Goal: Information Seeking & Learning: Learn about a topic

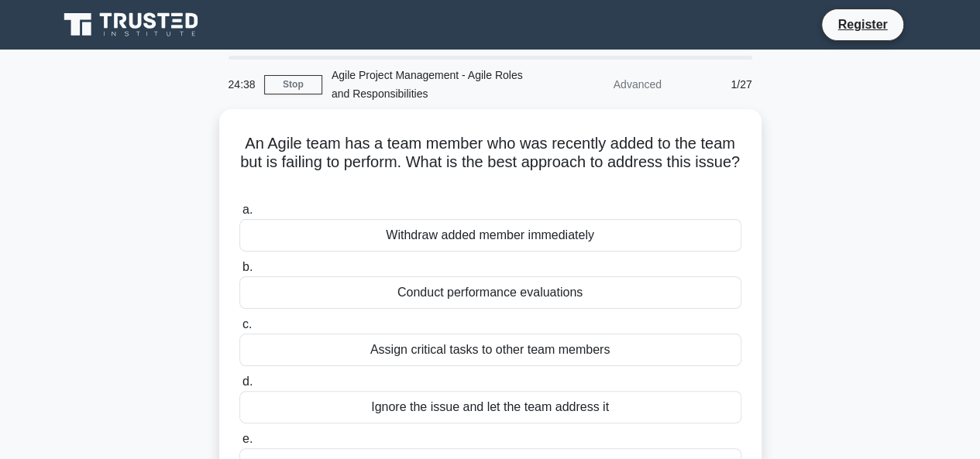
click at [7, 101] on main "24:38 Stop Agile Project Management - Agile Roles and Responsibilities Advanced…" at bounding box center [490, 443] width 980 height 787
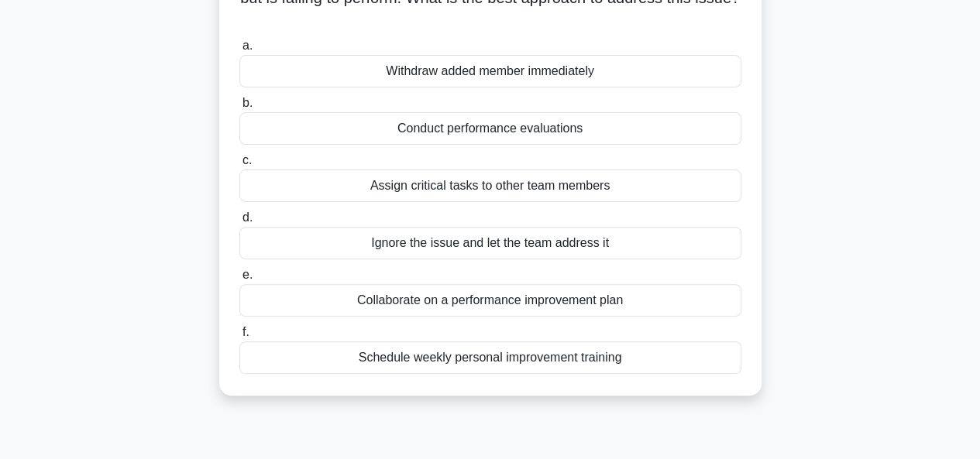
scroll to position [160, 0]
click at [460, 301] on div "Collaborate on a performance improvement plan" at bounding box center [490, 301] width 502 height 33
click at [239, 281] on input "e. Collaborate on a performance improvement plan" at bounding box center [239, 276] width 0 height 10
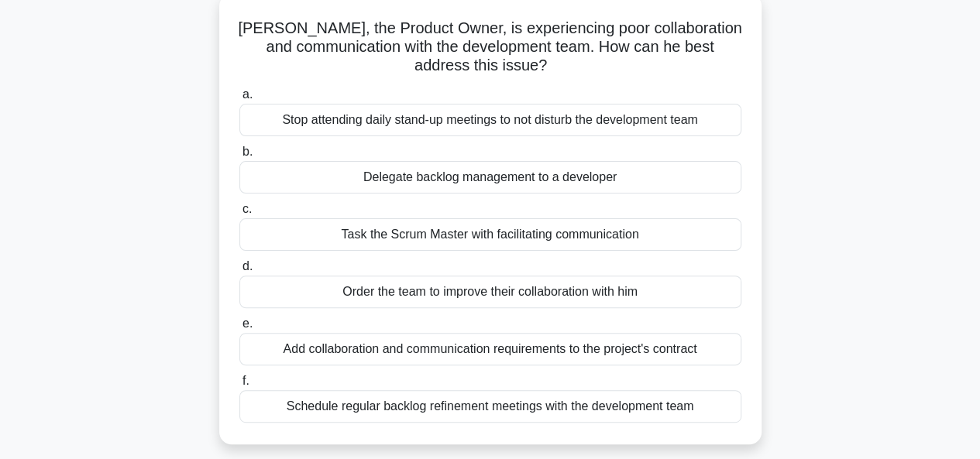
scroll to position [118, 0]
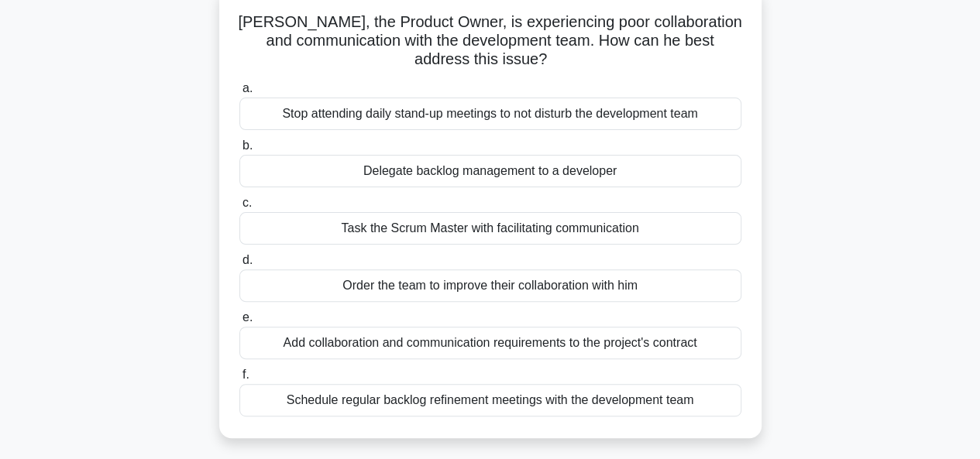
click at [623, 286] on div "Order the team to improve their collaboration with him" at bounding box center [490, 286] width 502 height 33
click at [239, 266] on input "d. Order the team to improve their collaboration with him" at bounding box center [239, 261] width 0 height 10
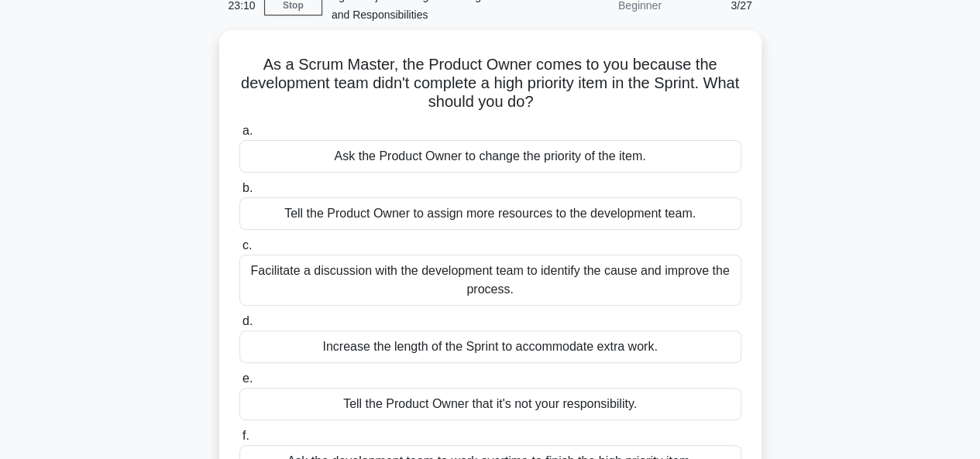
scroll to position [84, 0]
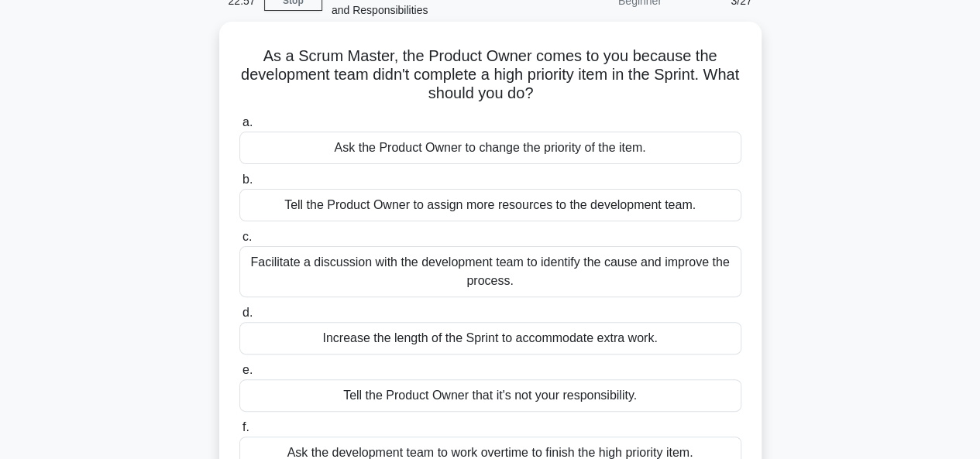
click at [561, 261] on div "Facilitate a discussion with the development team to identify the cause and imp…" at bounding box center [490, 271] width 502 height 51
click at [239, 242] on input "c. Facilitate a discussion with the development team to identify the cause and …" at bounding box center [239, 237] width 0 height 10
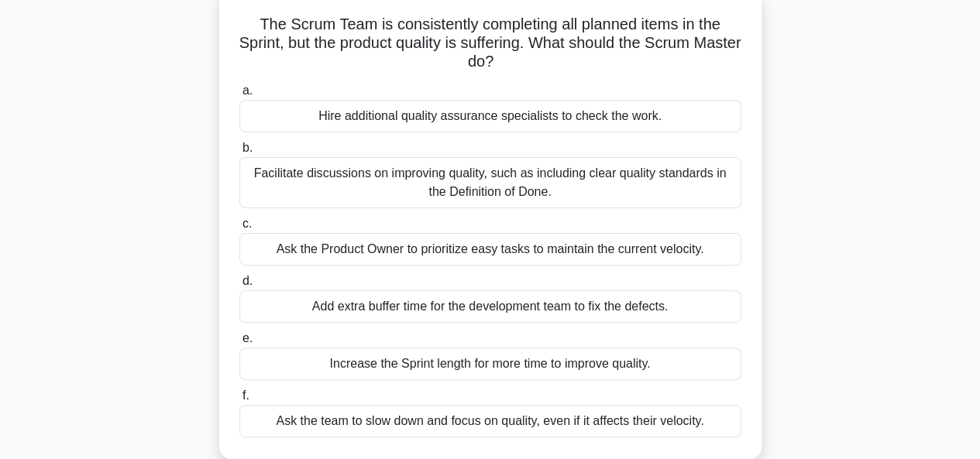
scroll to position [127, 0]
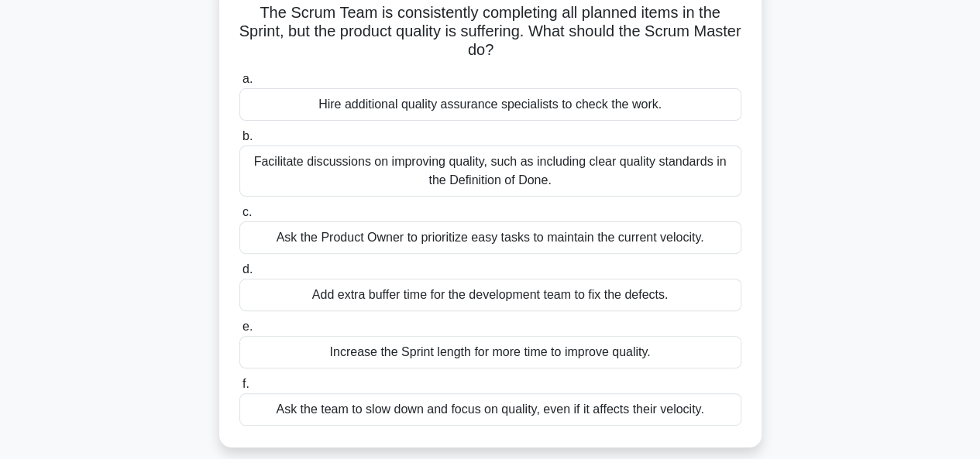
click at [525, 171] on div "Facilitate discussions on improving quality, such as including clear quality st…" at bounding box center [490, 171] width 502 height 51
click at [239, 142] on input "b. Facilitate discussions on improving quality, such as including clear quality…" at bounding box center [239, 137] width 0 height 10
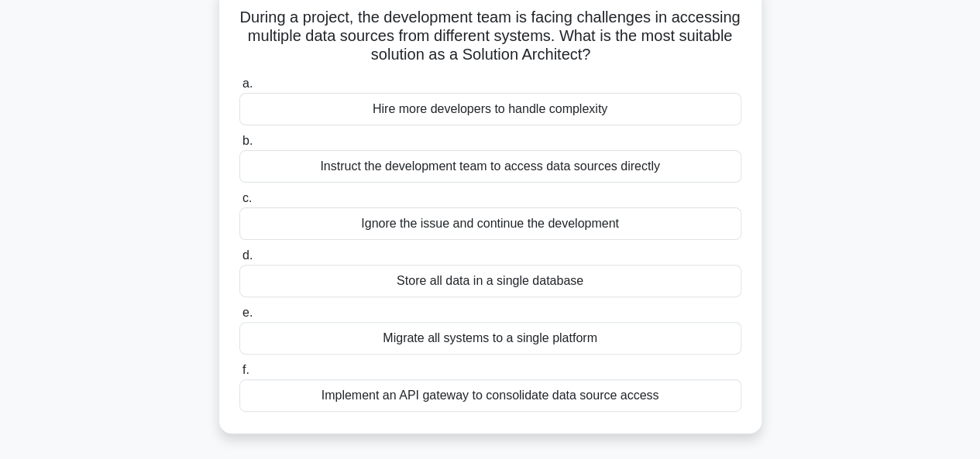
scroll to position [134, 0]
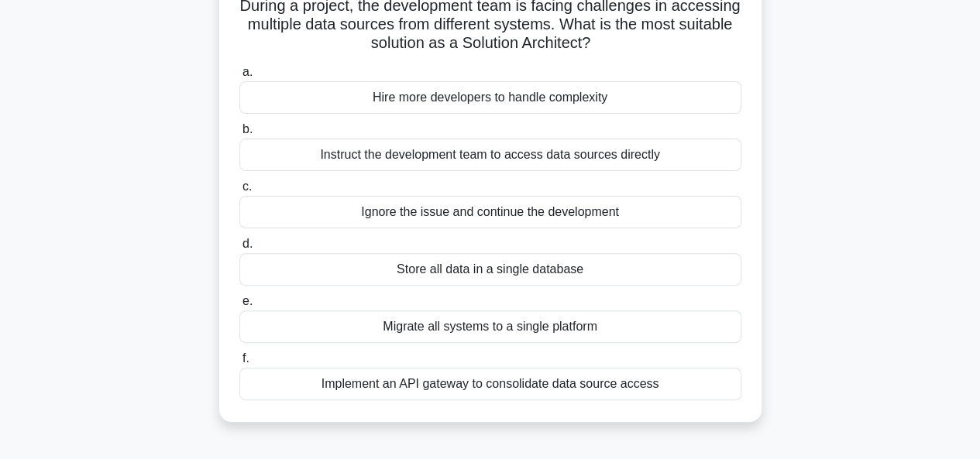
click at [455, 382] on div "Implement an API gateway to consolidate data source access" at bounding box center [490, 384] width 502 height 33
click at [239, 364] on input "f. Implement an API gateway to consolidate data source access" at bounding box center [239, 359] width 0 height 10
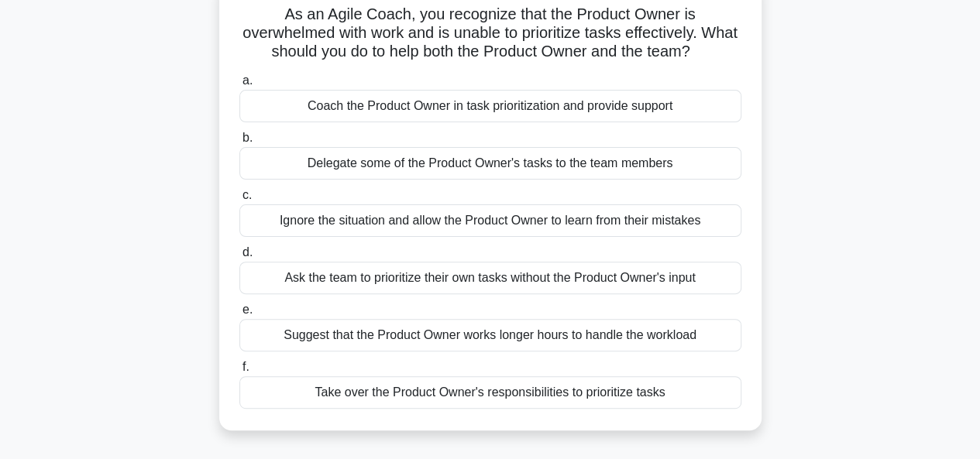
scroll to position [136, 0]
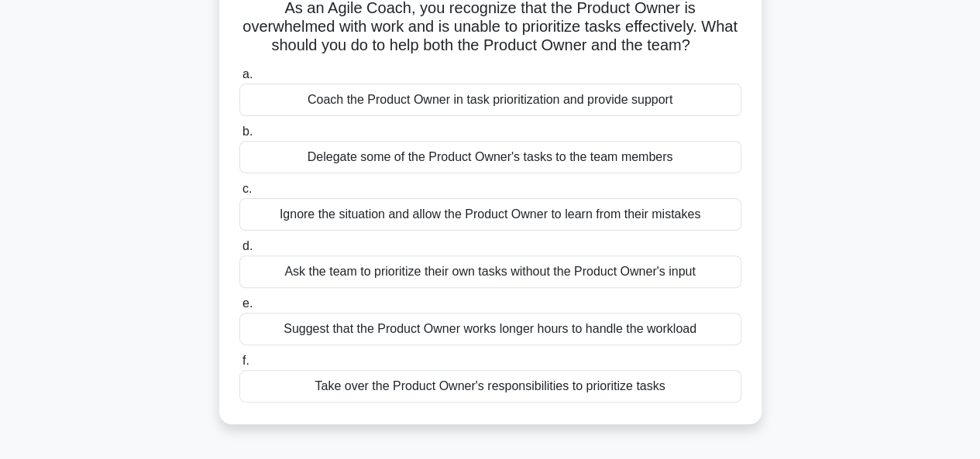
click at [837, 252] on div "As an Agile Coach, you recognize that the Product Owner is overwhelmed with wor…" at bounding box center [490, 208] width 883 height 469
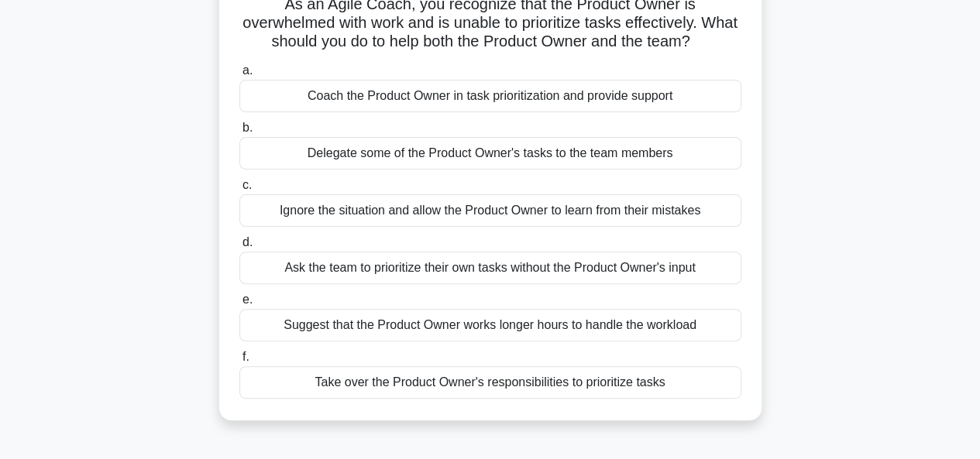
click at [504, 95] on div "Coach the Product Owner in task prioritization and provide support" at bounding box center [490, 96] width 502 height 33
click at [239, 76] on input "a. Coach the Product Owner in task prioritization and provide support" at bounding box center [239, 71] width 0 height 10
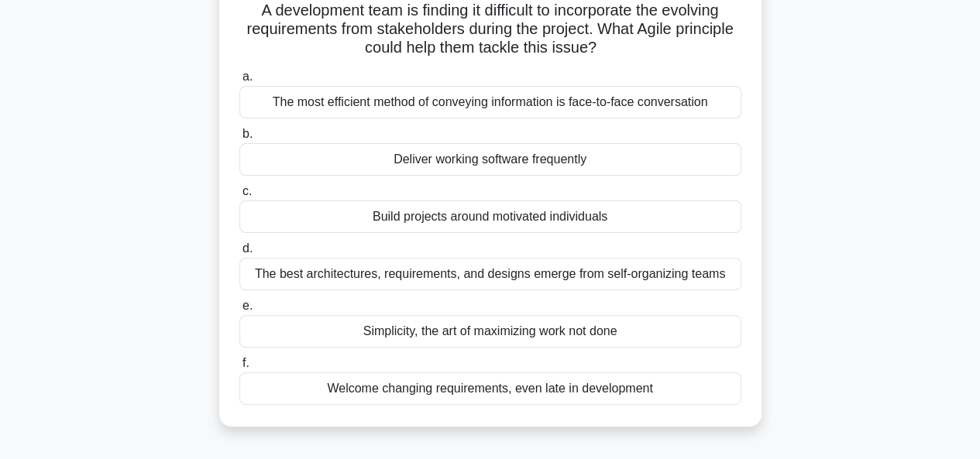
scroll to position [123, 0]
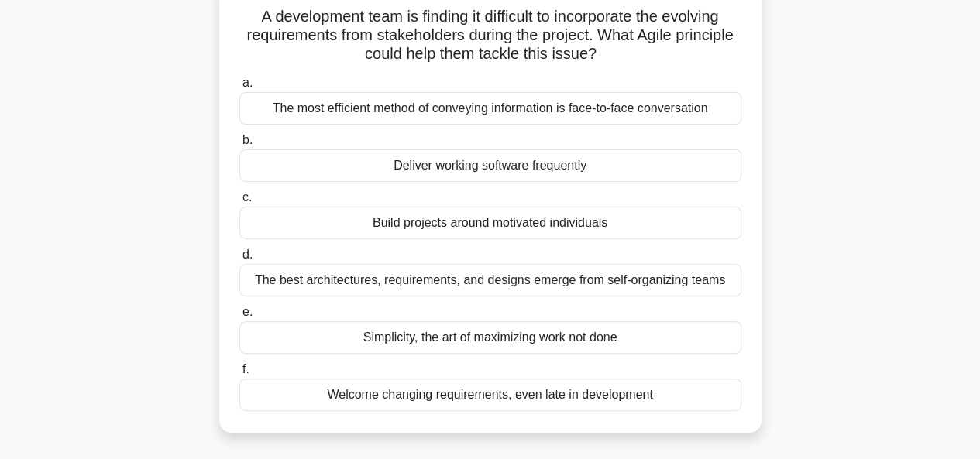
click at [505, 177] on div "Deliver working software frequently" at bounding box center [490, 165] width 502 height 33
click at [239, 146] on input "b. Deliver working software frequently" at bounding box center [239, 141] width 0 height 10
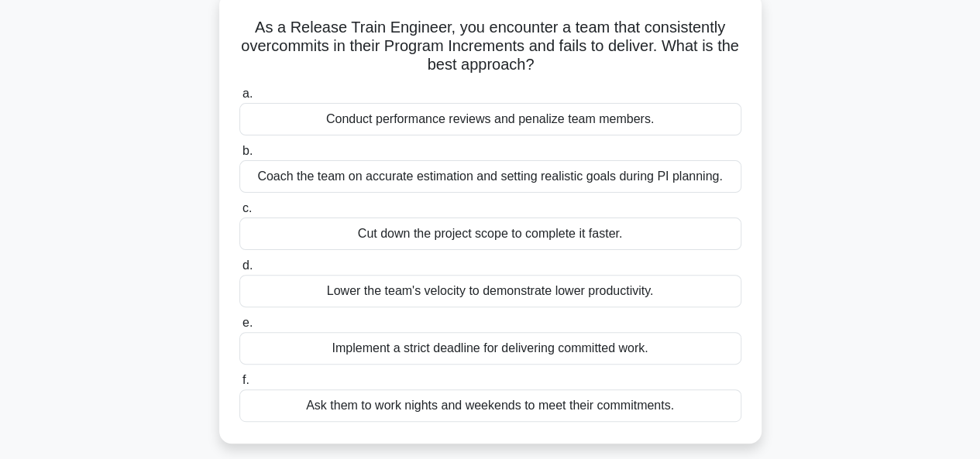
scroll to position [114, 0]
click at [654, 177] on div "Coach the team on accurate estimation and setting realistic goals during PI pla…" at bounding box center [490, 175] width 502 height 33
click at [239, 155] on input "b. Coach the team on accurate estimation and setting realistic goals during PI …" at bounding box center [239, 150] width 0 height 10
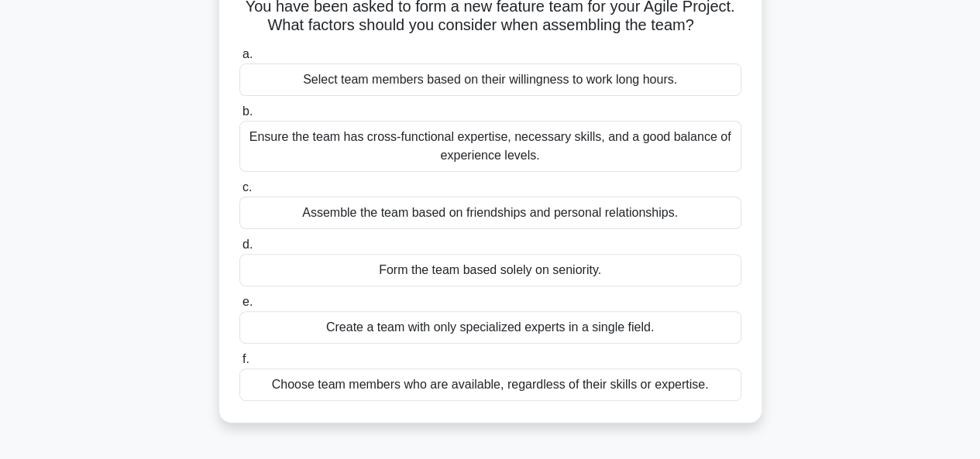
scroll to position [146, 0]
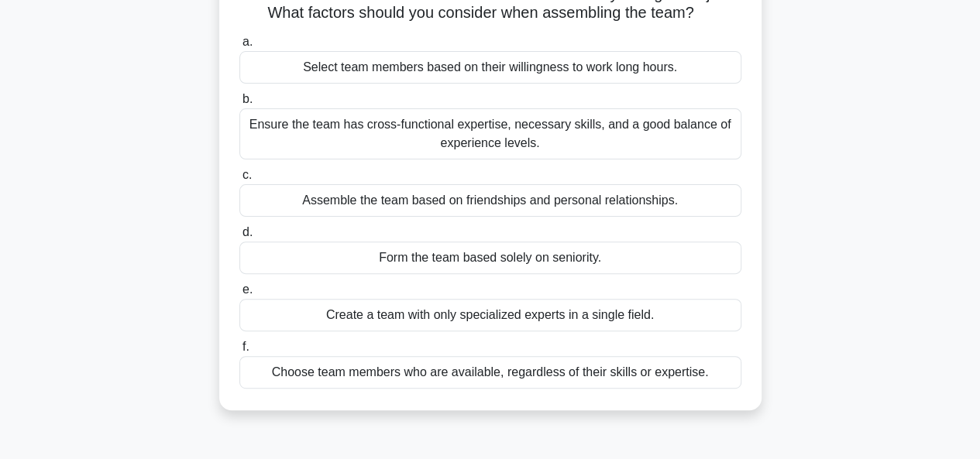
click at [548, 132] on div "Ensure the team has cross-functional expertise, necessary skills, and a good ba…" at bounding box center [490, 133] width 502 height 51
click at [239, 105] on input "b. Ensure the team has cross-functional expertise, necessary skills, and a good…" at bounding box center [239, 99] width 0 height 10
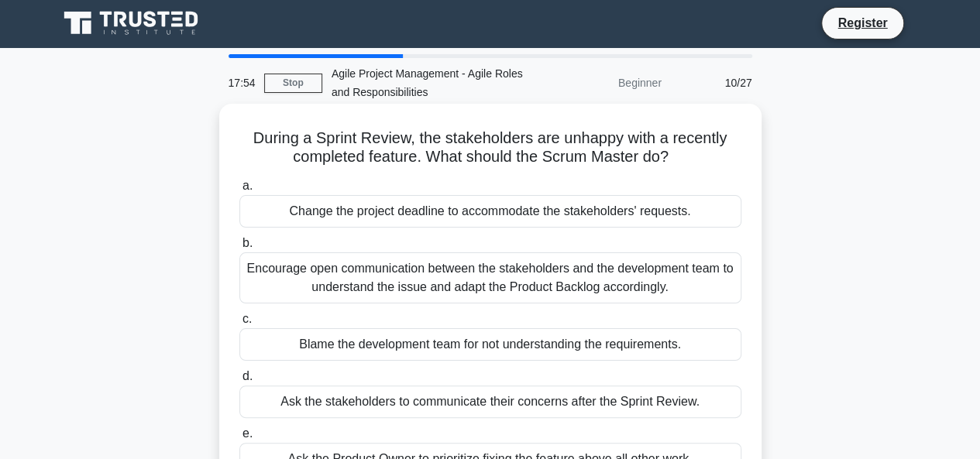
scroll to position [0, 0]
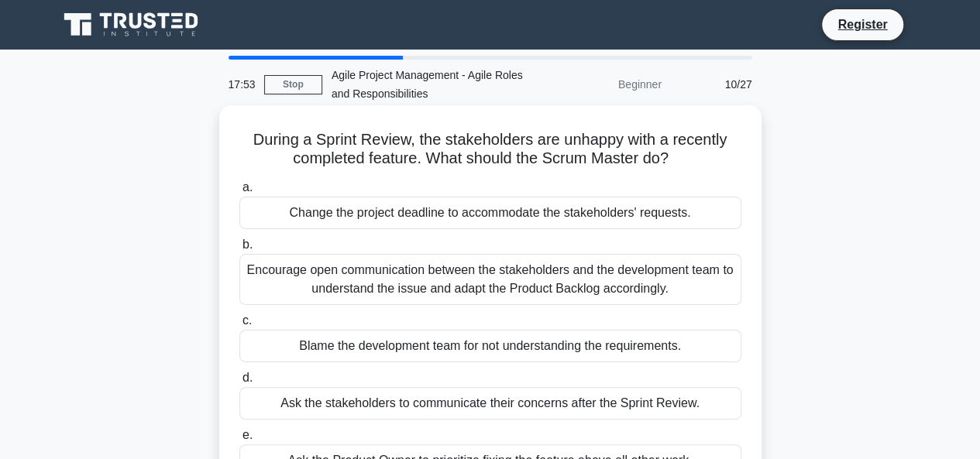
click at [314, 196] on label "a. Change the project deadline to accommodate the stakeholders' requests." at bounding box center [490, 203] width 502 height 51
click at [239, 193] on input "a. Change the project deadline to accommodate the stakeholders' requests." at bounding box center [239, 188] width 0 height 10
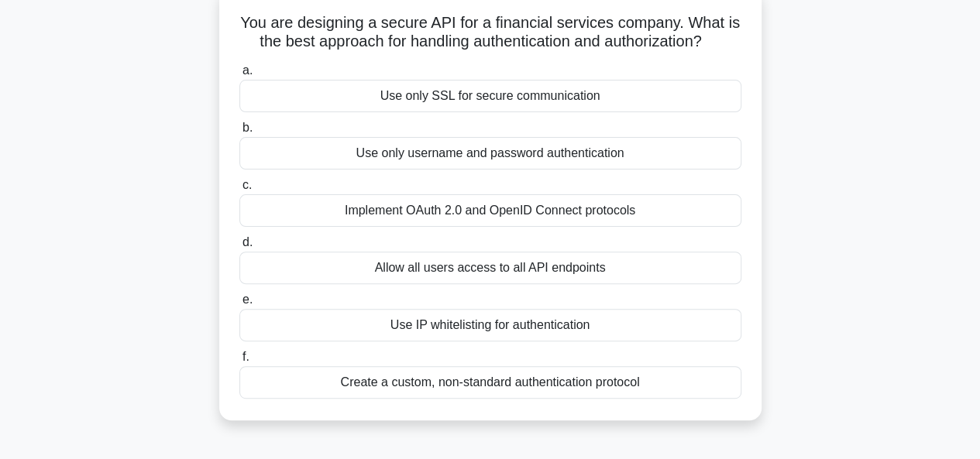
scroll to position [122, 0]
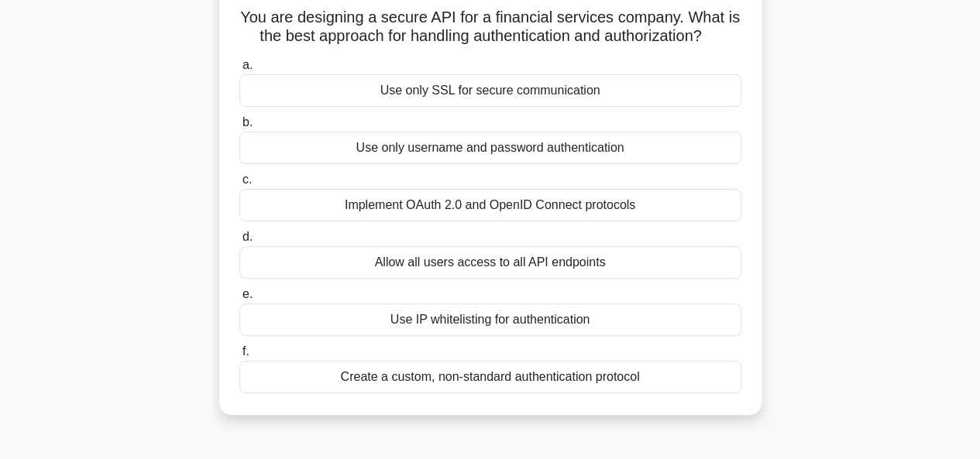
click at [525, 373] on div "Create a custom, non-standard authentication protocol" at bounding box center [490, 377] width 502 height 33
click at [239, 357] on input "f. Create a custom, non-standard authentication protocol" at bounding box center [239, 352] width 0 height 10
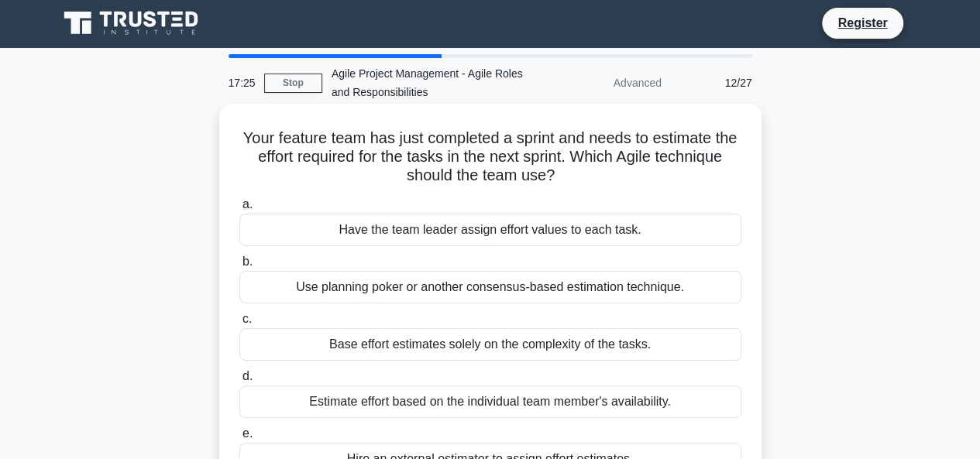
scroll to position [0, 0]
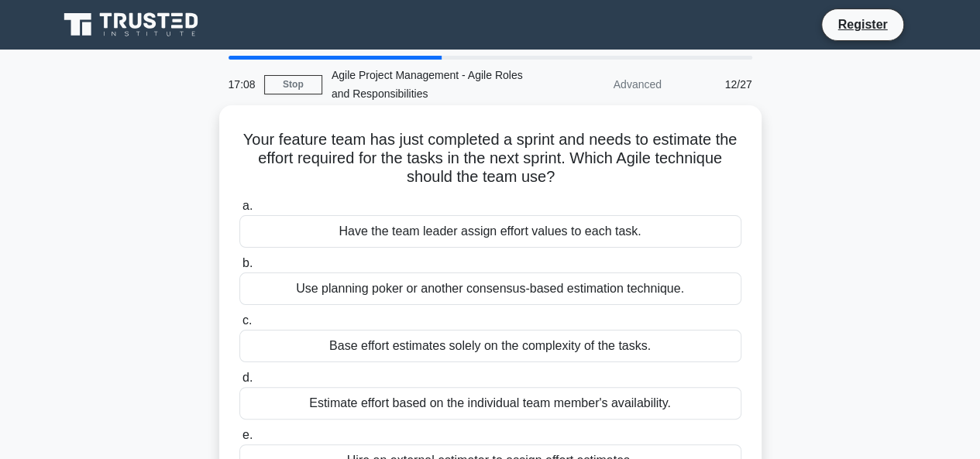
click at [386, 149] on h5 "Your feature team has just completed a sprint and needs to estimate the effort …" at bounding box center [490, 158] width 505 height 57
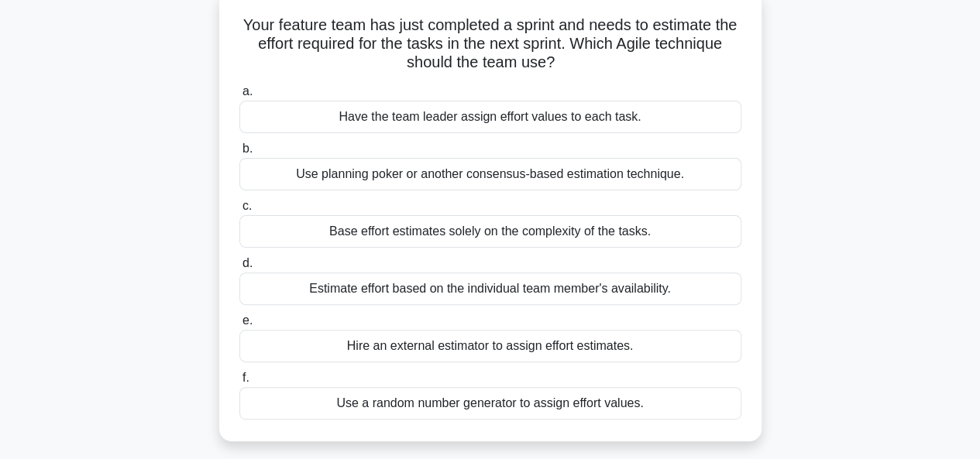
scroll to position [122, 0]
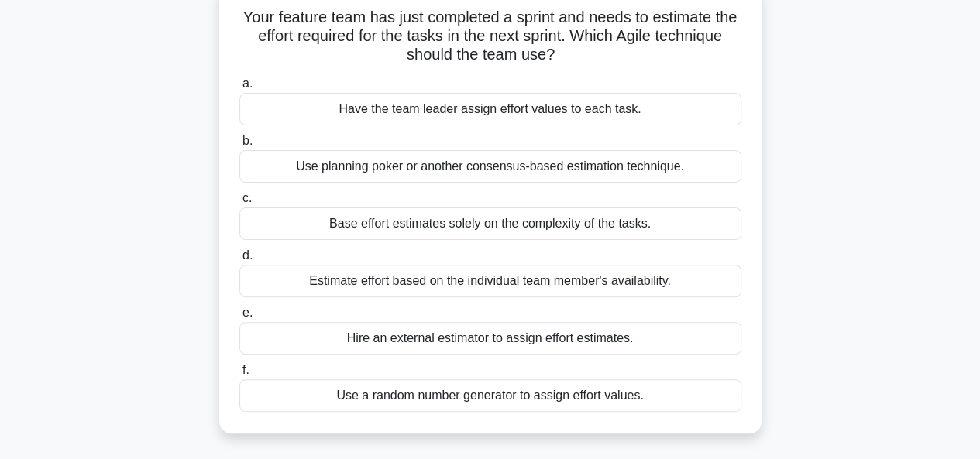
click at [525, 171] on div "Use planning poker or another consensus-based estimation technique." at bounding box center [490, 166] width 502 height 33
click at [239, 146] on input "b. Use planning poker or another consensus-based estimation technique." at bounding box center [239, 141] width 0 height 10
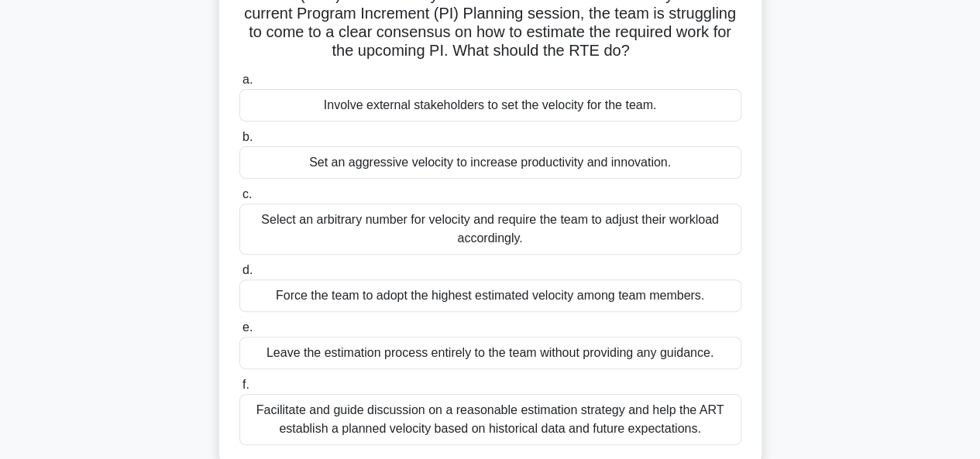
scroll to position [177, 0]
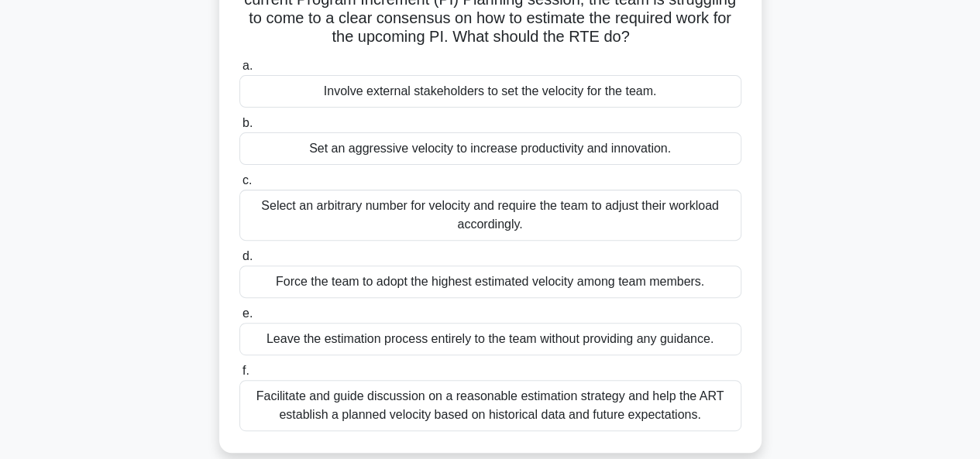
click at [435, 410] on div "Facilitate and guide discussion on a reasonable estimation strategy and help th…" at bounding box center [490, 405] width 502 height 51
click at [239, 376] on input "f. Facilitate and guide discussion on a reasonable estimation strategy and help…" at bounding box center [239, 371] width 0 height 10
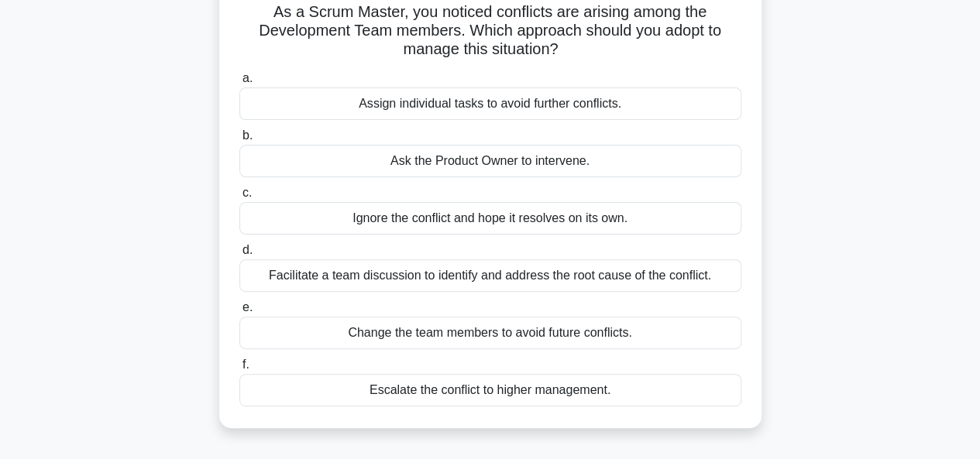
scroll to position [138, 0]
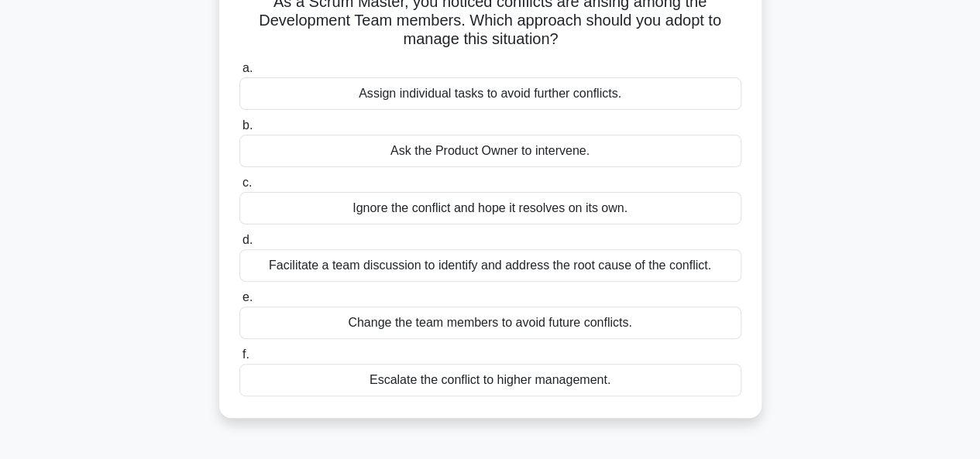
click at [406, 269] on div "Facilitate a team discussion to identify and address the root cause of the conf…" at bounding box center [490, 265] width 502 height 33
click at [239, 246] on input "d. Facilitate a team discussion to identify and address the root cause of the c…" at bounding box center [239, 240] width 0 height 10
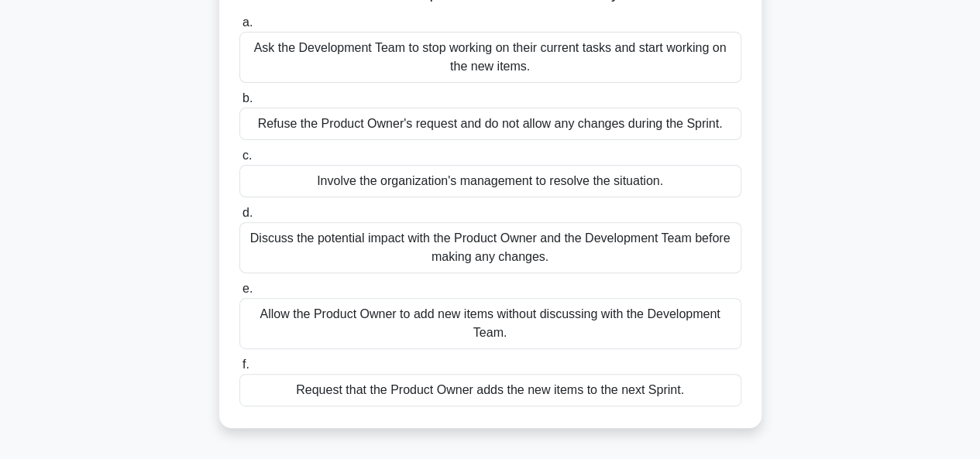
scroll to position [170, 0]
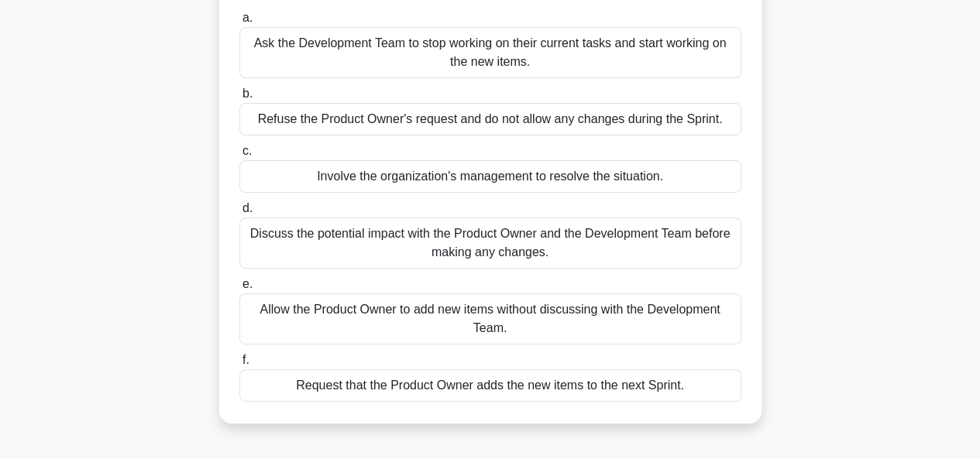
click at [491, 235] on div "Discuss the potential impact with the Product Owner and the Development Team be…" at bounding box center [490, 243] width 502 height 51
click at [239, 214] on input "d. Discuss the potential impact with the Product Owner and the Development Team…" at bounding box center [239, 209] width 0 height 10
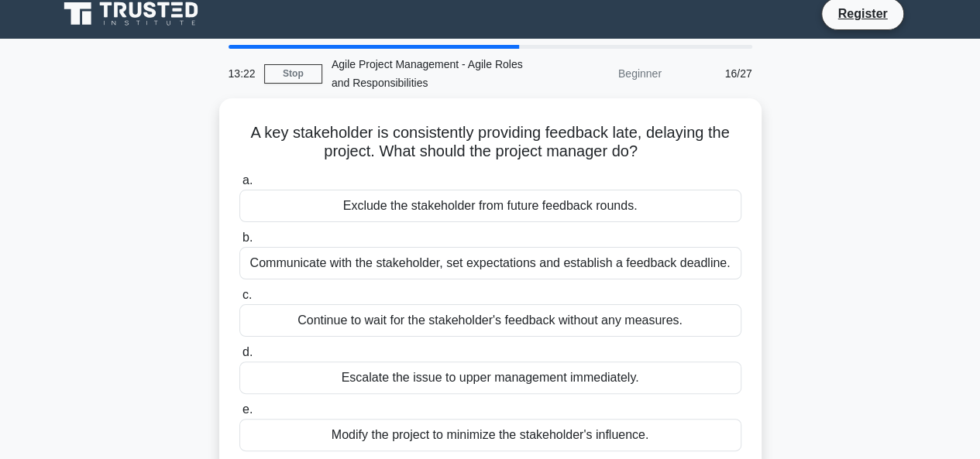
scroll to position [0, 0]
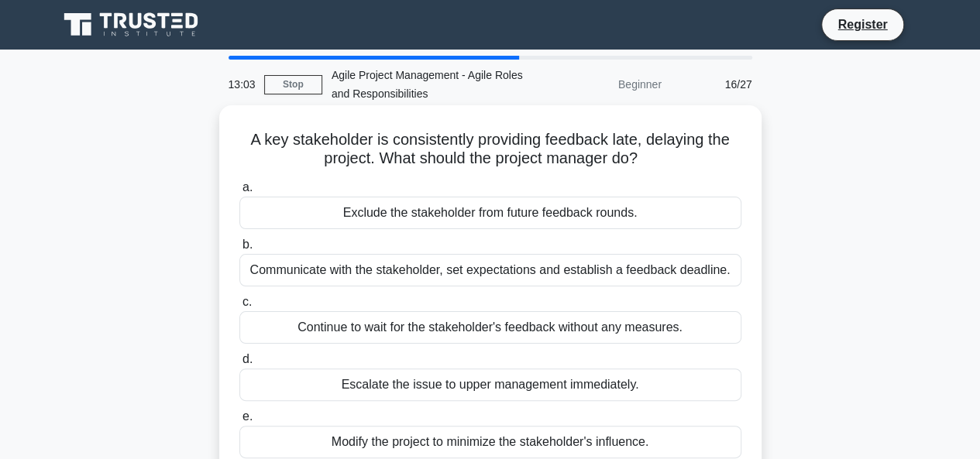
click at [483, 270] on div "Communicate with the stakeholder, set expectations and establish a feedback dea…" at bounding box center [490, 270] width 502 height 33
click at [239, 250] on input "b. Communicate with the stakeholder, set expectations and establish a feedback …" at bounding box center [239, 245] width 0 height 10
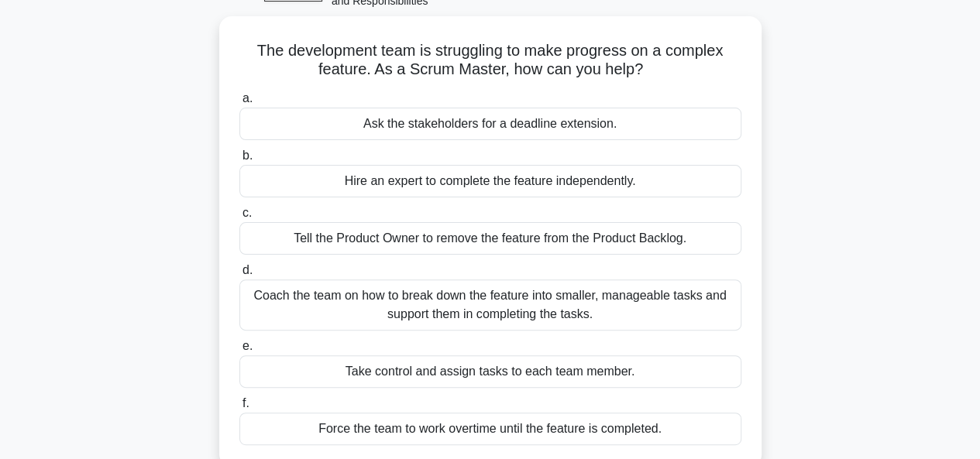
scroll to position [124, 0]
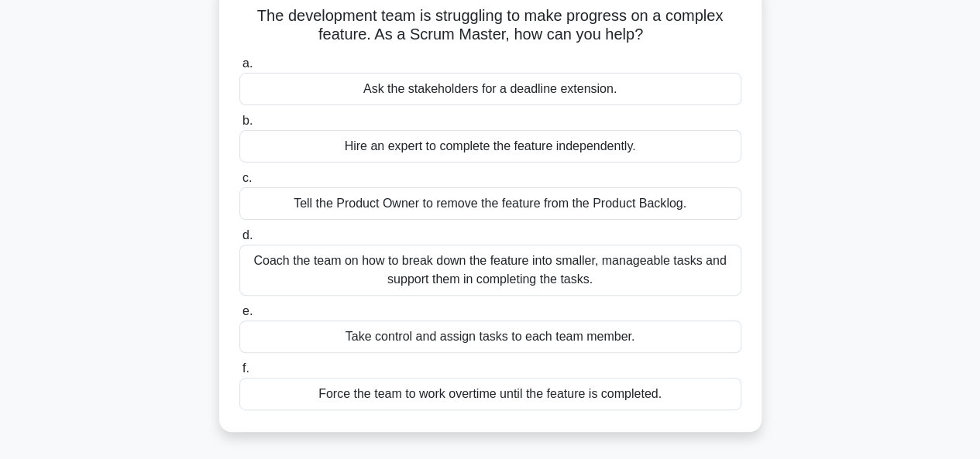
click at [616, 259] on div "Coach the team on how to break down the feature into smaller, manageable tasks …" at bounding box center [490, 270] width 502 height 51
click at [239, 241] on input "d. Coach the team on how to break down the feature into smaller, manageable tas…" at bounding box center [239, 236] width 0 height 10
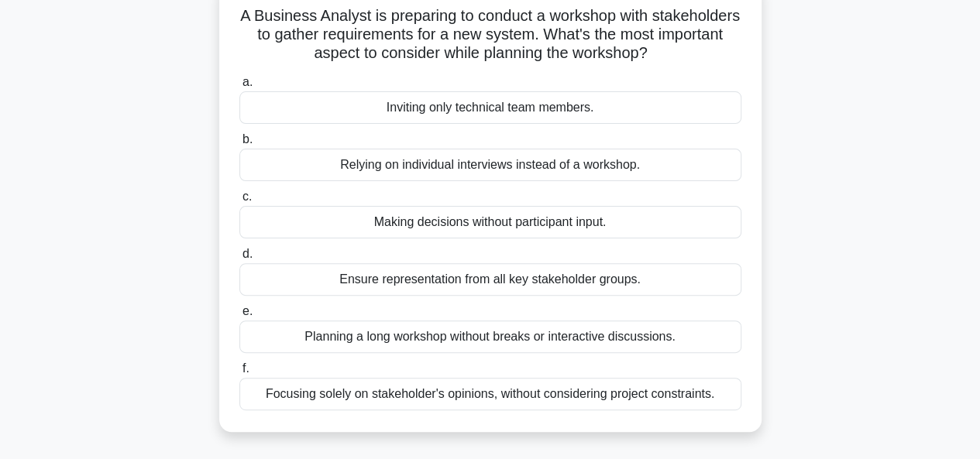
click at [518, 281] on div "Ensure representation from all key stakeholder groups." at bounding box center [490, 279] width 502 height 33
click at [239, 259] on input "d. Ensure representation from all key stakeholder groups." at bounding box center [239, 254] width 0 height 10
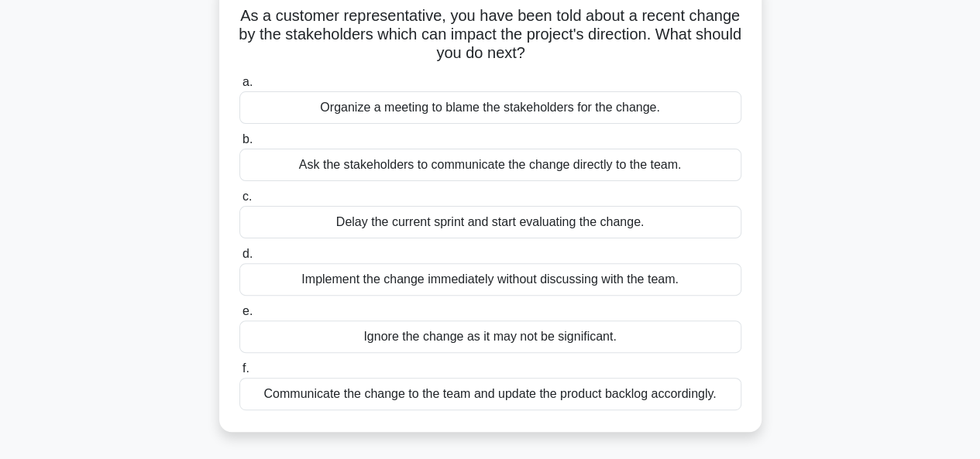
click at [499, 390] on div "Communicate the change to the team and update the product backlog accordingly." at bounding box center [490, 394] width 502 height 33
click at [239, 374] on input "f. Communicate the change to the team and update the product backlog accordingl…" at bounding box center [239, 369] width 0 height 10
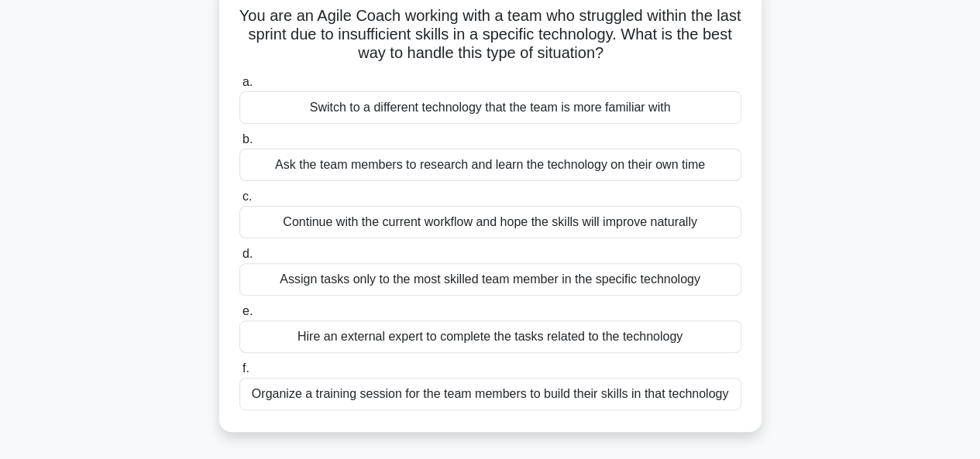
click at [644, 394] on div "Organize a training session for the team members to build their skills in that …" at bounding box center [490, 394] width 502 height 33
click at [239, 374] on input "f. Organize a training session for the team members to build their skills in th…" at bounding box center [239, 369] width 0 height 10
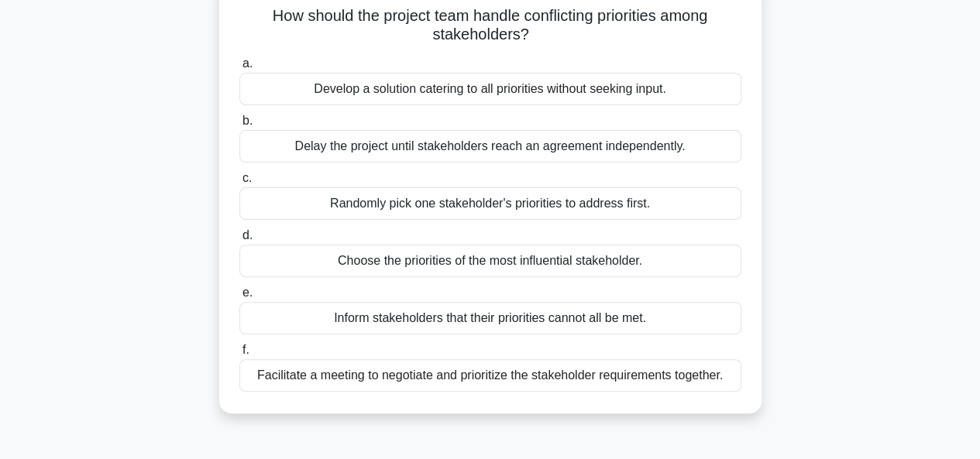
click at [571, 383] on div "Facilitate a meeting to negotiate and prioritize the stakeholder requirements t…" at bounding box center [490, 375] width 502 height 33
click at [239, 356] on input "f. Facilitate a meeting to negotiate and prioritize the stakeholder requirement…" at bounding box center [239, 350] width 0 height 10
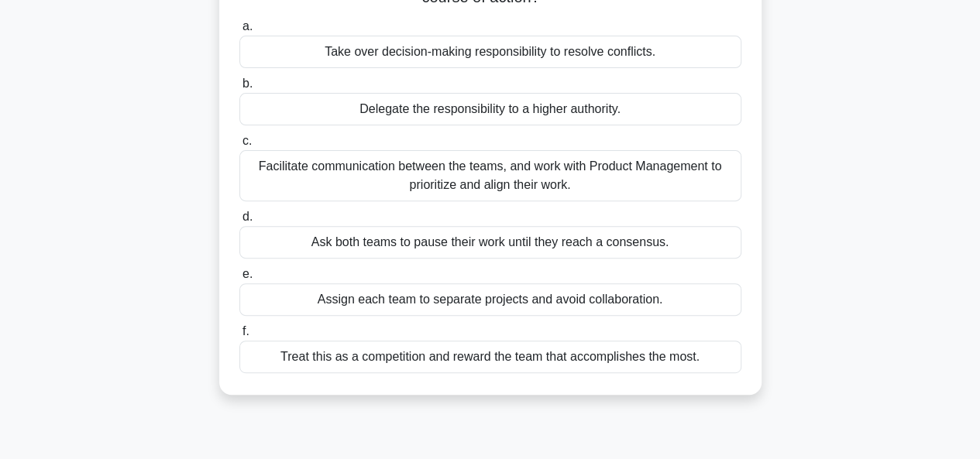
scroll to position [186, 0]
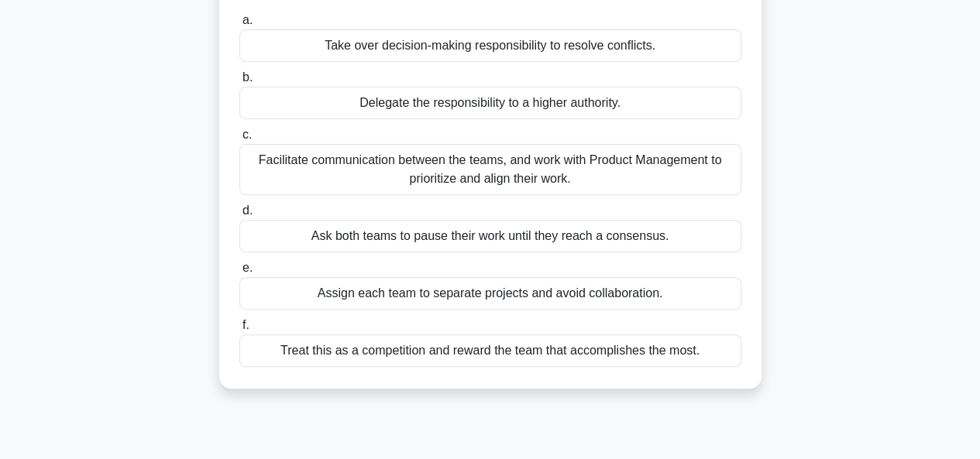
click at [524, 174] on div "Facilitate communication between the teams, and work with Product Management to…" at bounding box center [490, 169] width 502 height 51
click at [239, 140] on input "c. Facilitate communication between the teams, and work with Product Management…" at bounding box center [239, 135] width 0 height 10
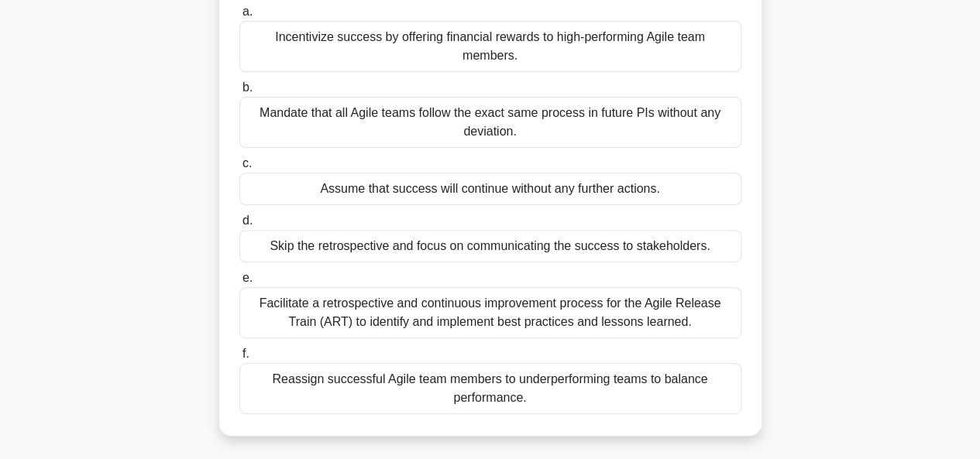
scroll to position [248, 0]
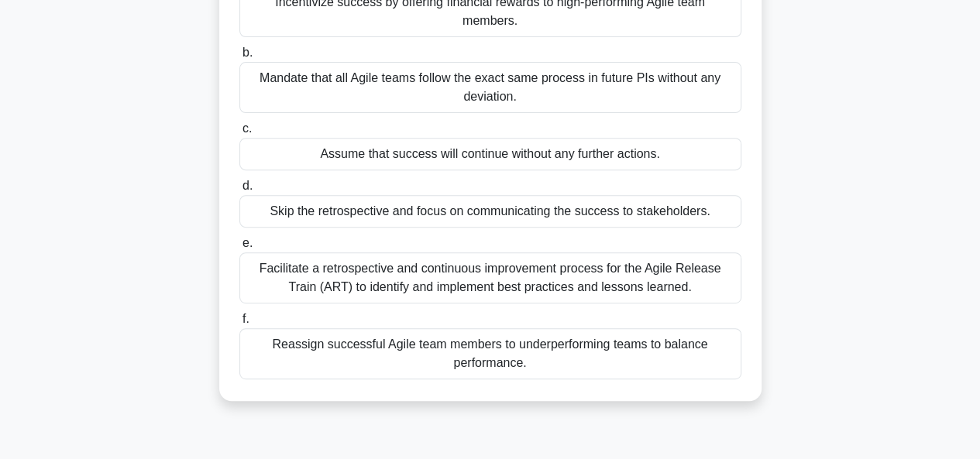
click at [541, 289] on div "Facilitate a retrospective and continuous improvement process for the Agile Rel…" at bounding box center [490, 278] width 502 height 51
click at [239, 249] on input "e. Facilitate a retrospective and continuous improvement process for the Agile …" at bounding box center [239, 244] width 0 height 10
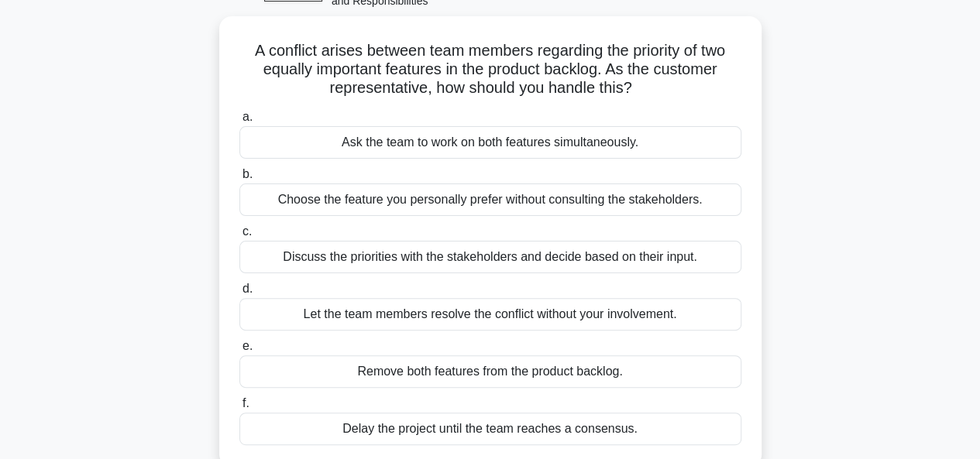
scroll to position [124, 0]
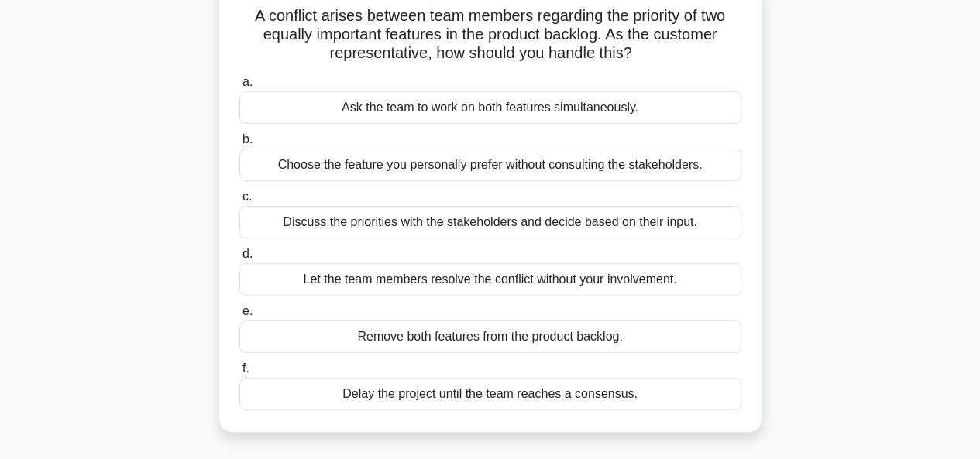
click at [460, 223] on div "Discuss the priorities with the stakeholders and decide based on their input." at bounding box center [490, 222] width 502 height 33
click at [239, 202] on input "c. Discuss the priorities with the stakeholders and decide based on their input." at bounding box center [239, 197] width 0 height 10
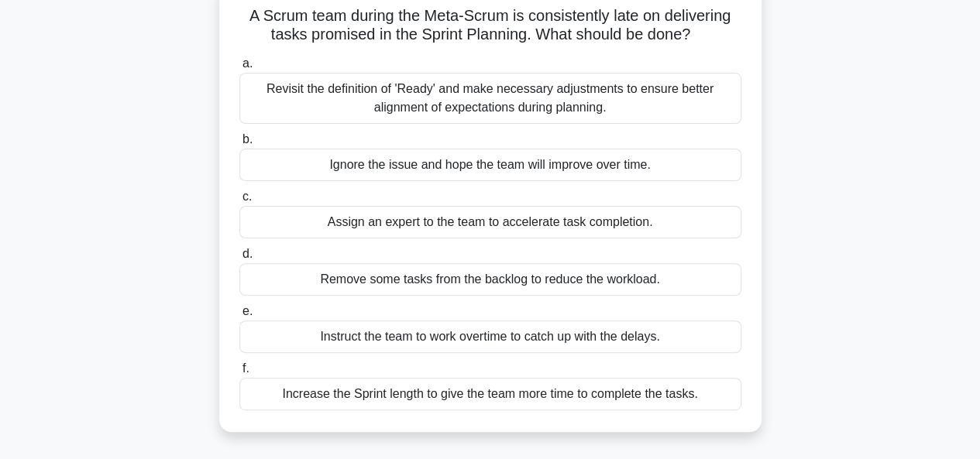
click at [565, 86] on div "Revisit the definition of 'Ready' and make necessary adjustments to ensure bett…" at bounding box center [490, 98] width 502 height 51
click at [239, 69] on input "a. Revisit the definition of 'Ready' and make necessary adjustments to ensure b…" at bounding box center [239, 64] width 0 height 10
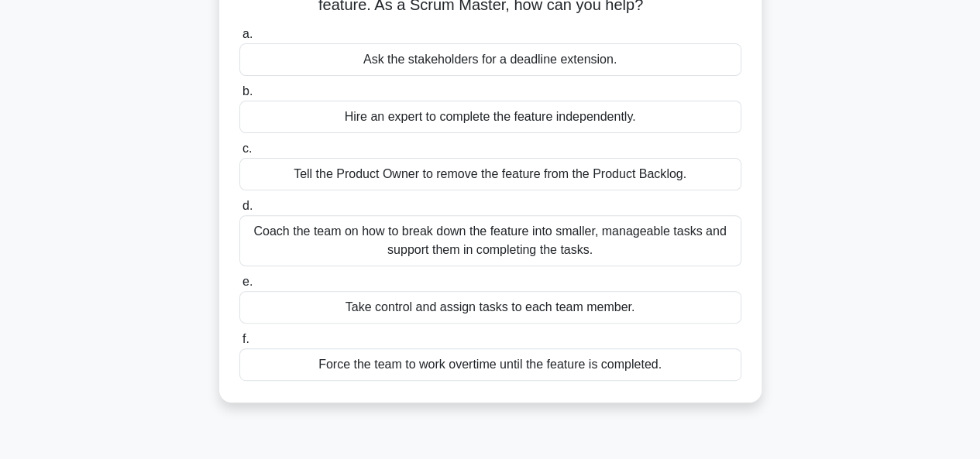
scroll to position [155, 0]
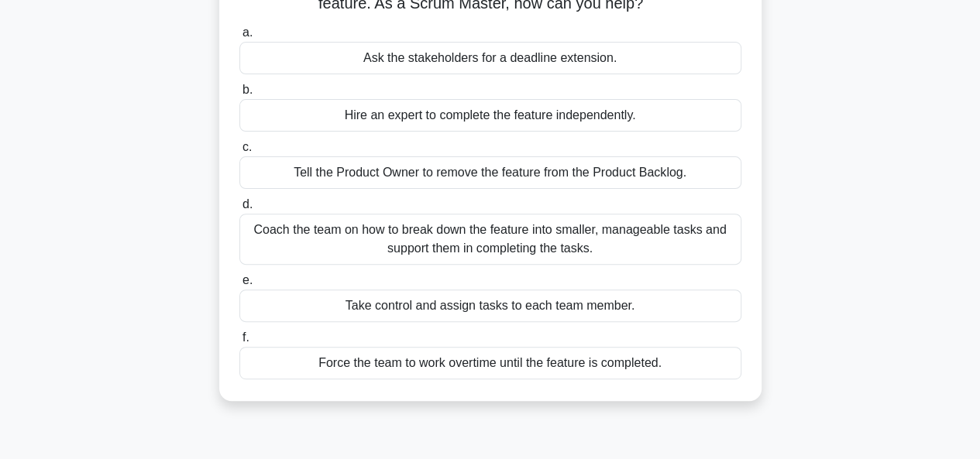
click at [510, 256] on div "Coach the team on how to break down the feature into smaller, manageable tasks …" at bounding box center [490, 239] width 502 height 51
click at [239, 210] on input "d. Coach the team on how to break down the feature into smaller, manageable tas…" at bounding box center [239, 205] width 0 height 10
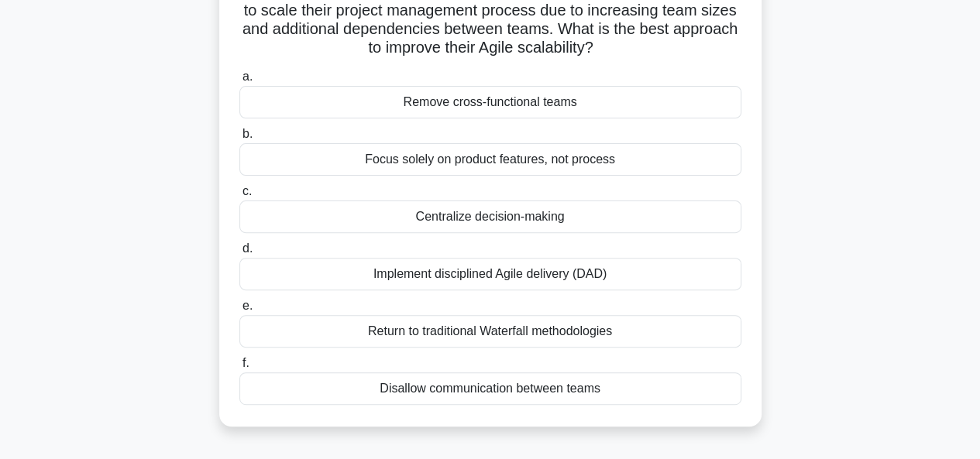
scroll to position [124, 0]
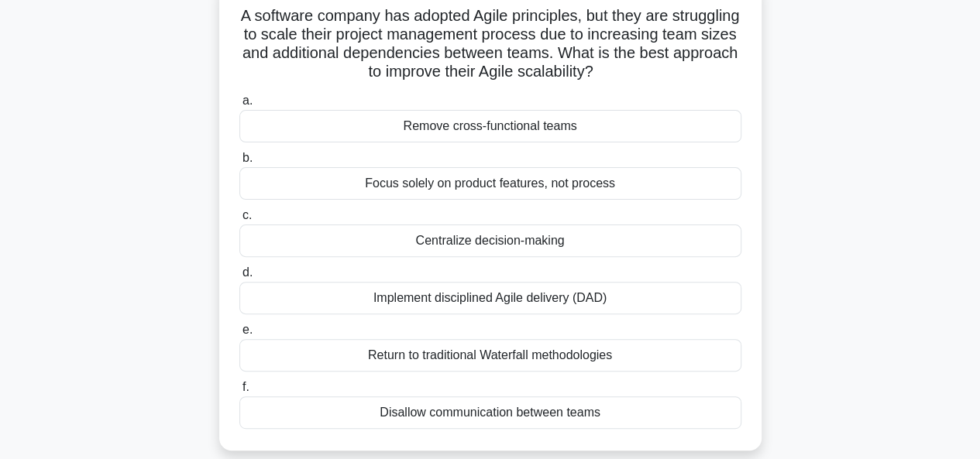
click at [502, 297] on div "Implement disciplined Agile delivery (DAD)" at bounding box center [490, 298] width 502 height 33
click at [239, 278] on input "d. Implement disciplined Agile delivery (DAD)" at bounding box center [239, 273] width 0 height 10
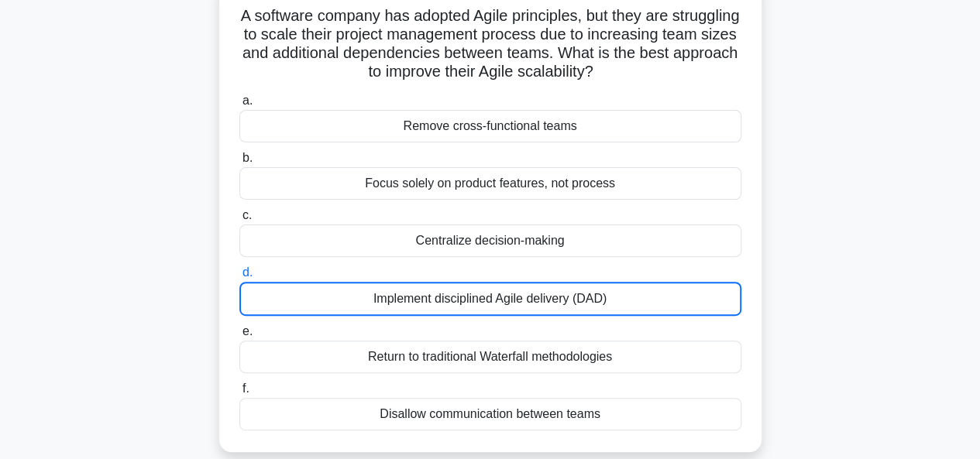
scroll to position [26, 0]
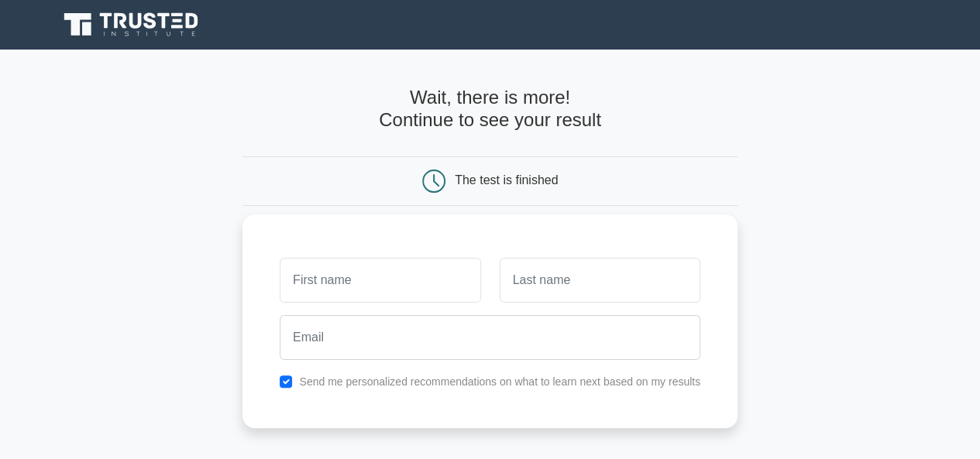
click at [424, 267] on input "text" at bounding box center [380, 280] width 201 height 45
type input "usman"
click at [589, 297] on input "text" at bounding box center [600, 280] width 201 height 45
type input "adeyemi"
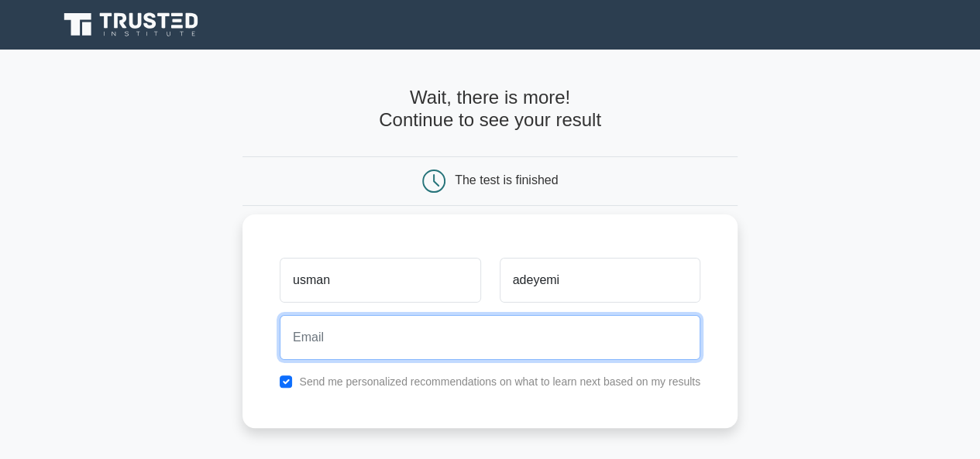
click at [491, 345] on input "email" at bounding box center [490, 337] width 421 height 45
type input "[EMAIL_ADDRESS][DOMAIN_NAME]"
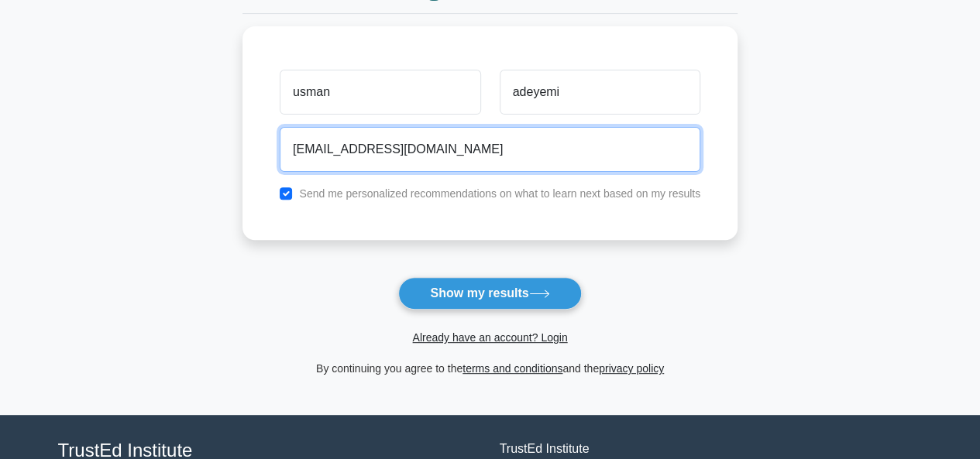
scroll to position [213, 0]
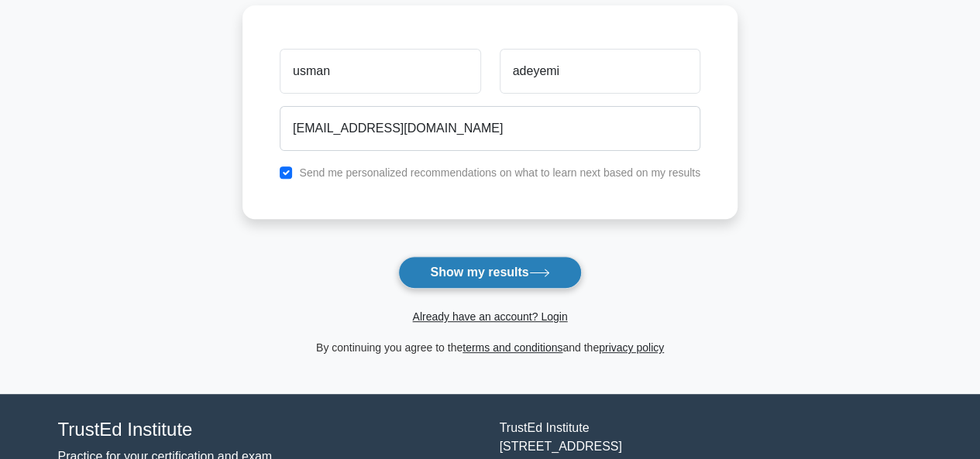
click at [468, 258] on button "Show my results" at bounding box center [489, 272] width 183 height 33
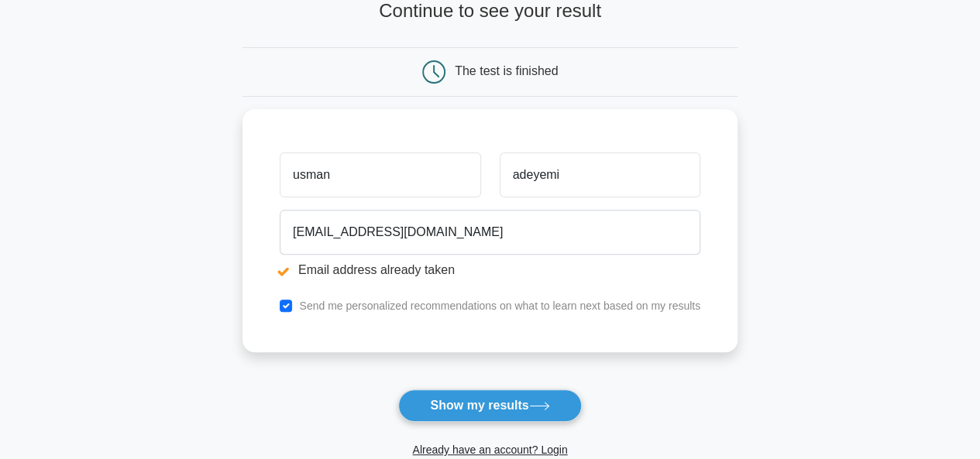
scroll to position [185, 0]
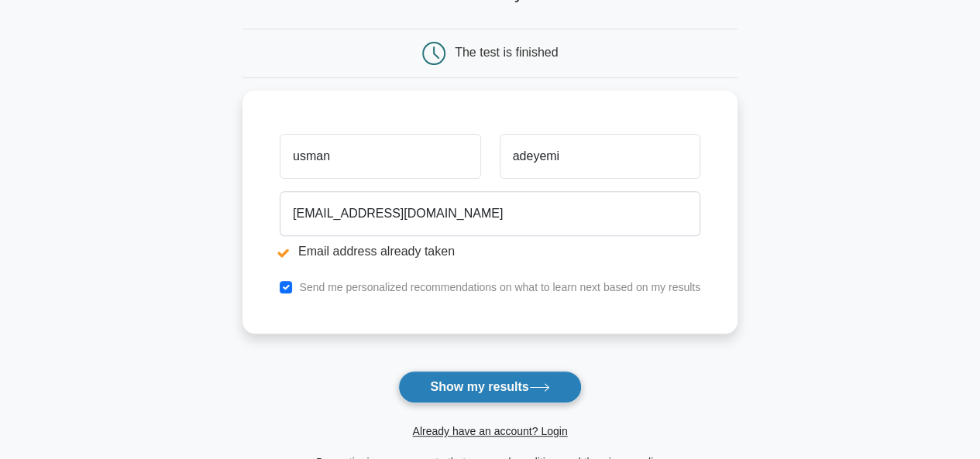
click at [511, 383] on button "Show my results" at bounding box center [489, 387] width 183 height 33
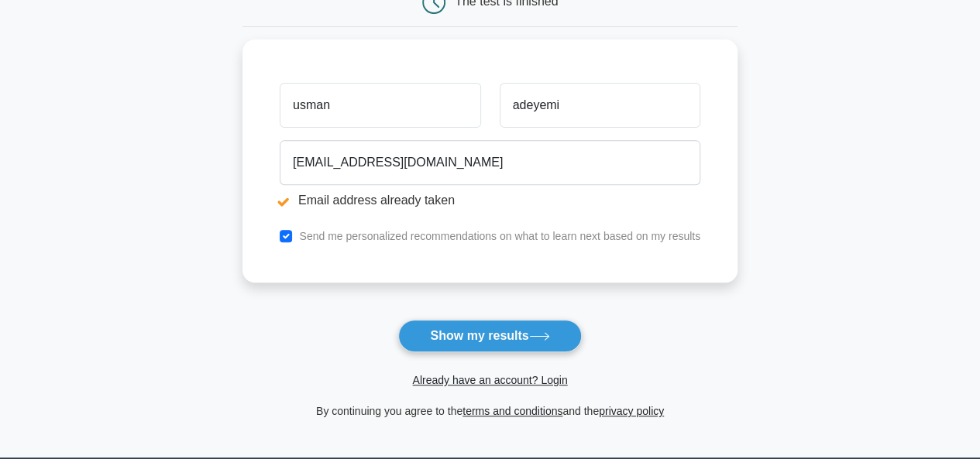
scroll to position [231, 0]
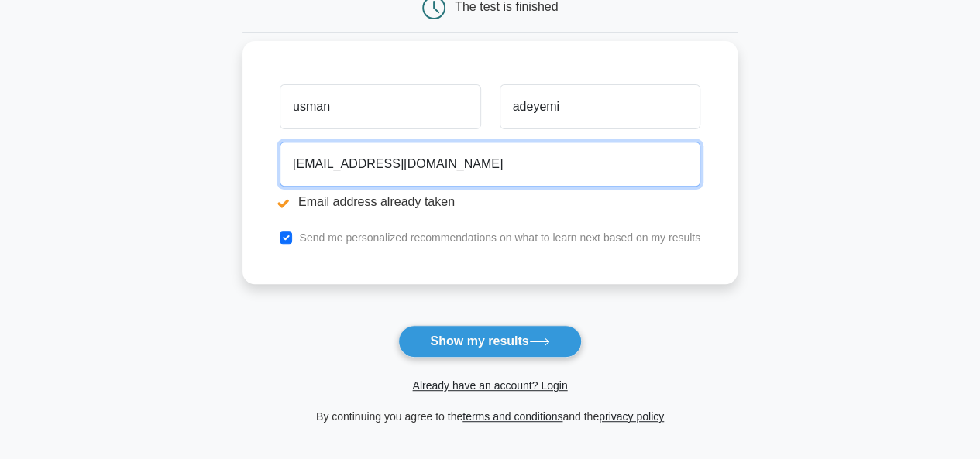
click at [458, 169] on input "[EMAIL_ADDRESS][DOMAIN_NAME]" at bounding box center [490, 164] width 421 height 45
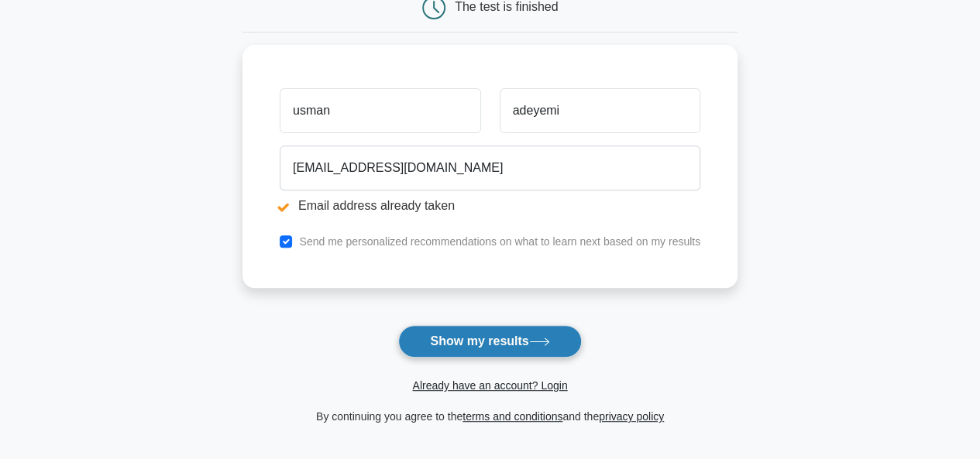
click at [501, 351] on button "Show my results" at bounding box center [489, 341] width 183 height 33
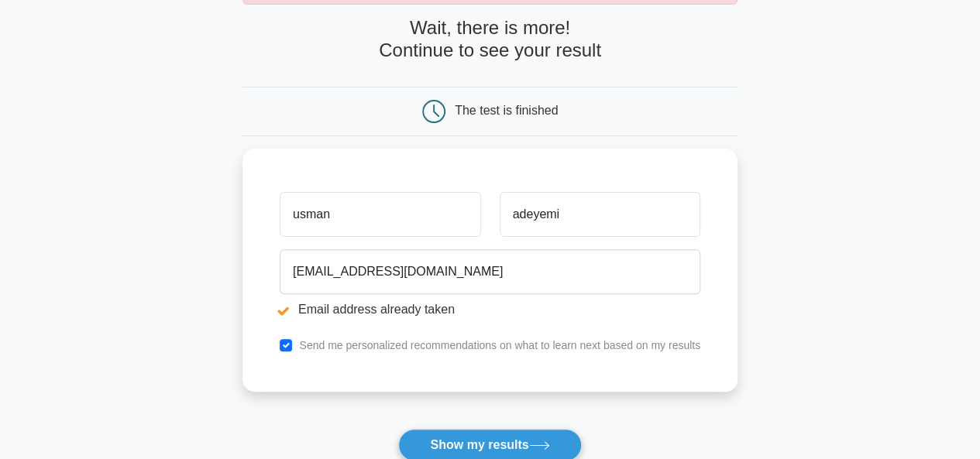
scroll to position [136, 0]
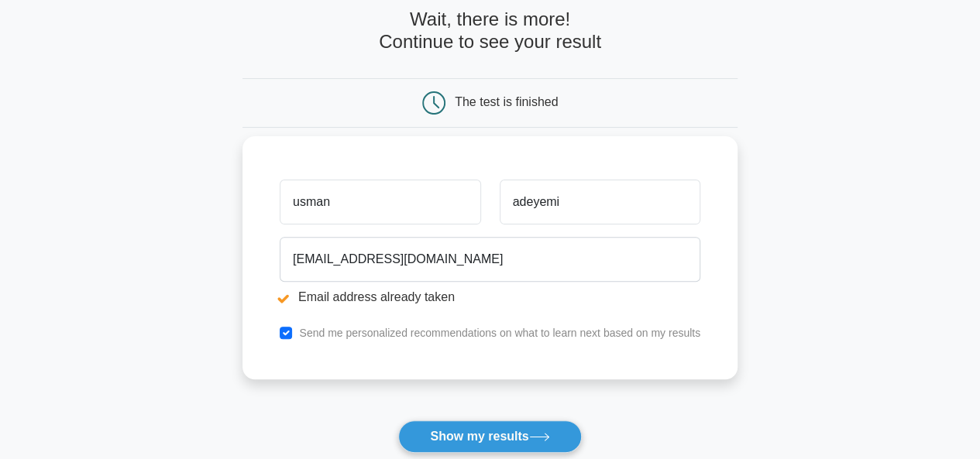
click at [280, 292] on li "Email address already taken" at bounding box center [490, 297] width 421 height 19
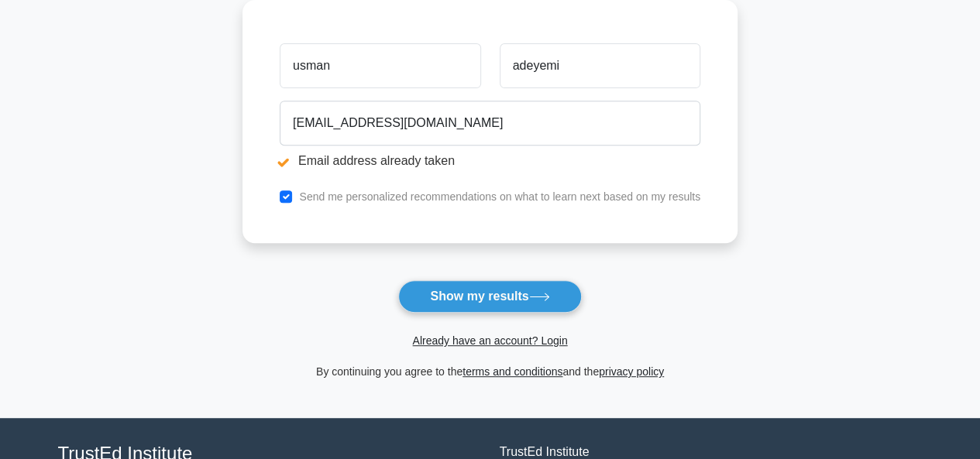
scroll to position [283, 0]
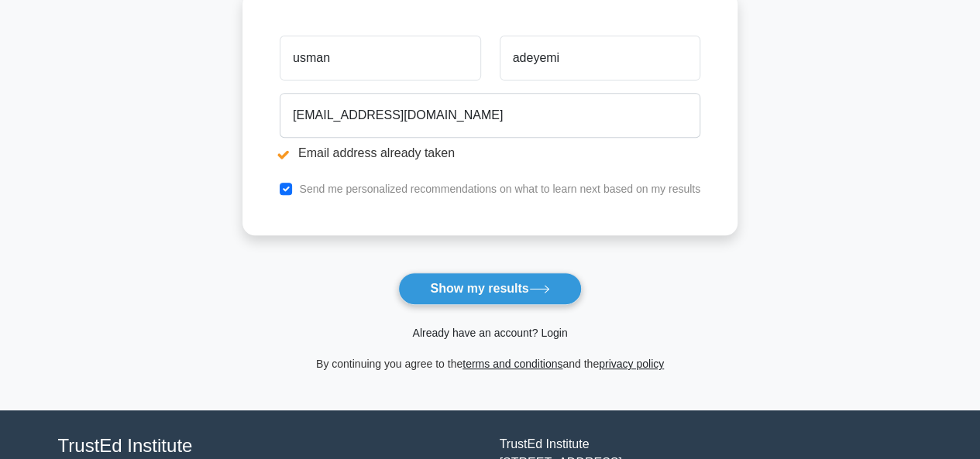
click at [559, 335] on link "Already have an account? Login" at bounding box center [489, 333] width 155 height 12
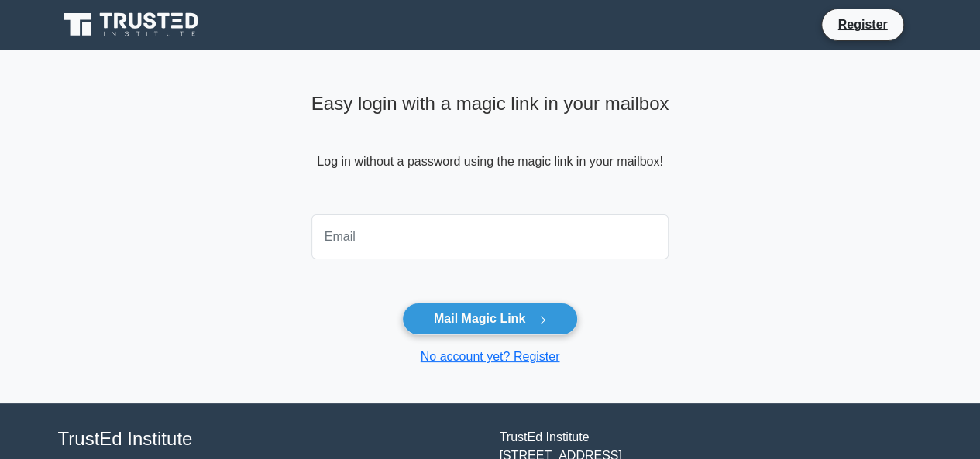
click at [435, 242] on input "email" at bounding box center [490, 237] width 358 height 45
type input "[EMAIL_ADDRESS][DOMAIN_NAME]"
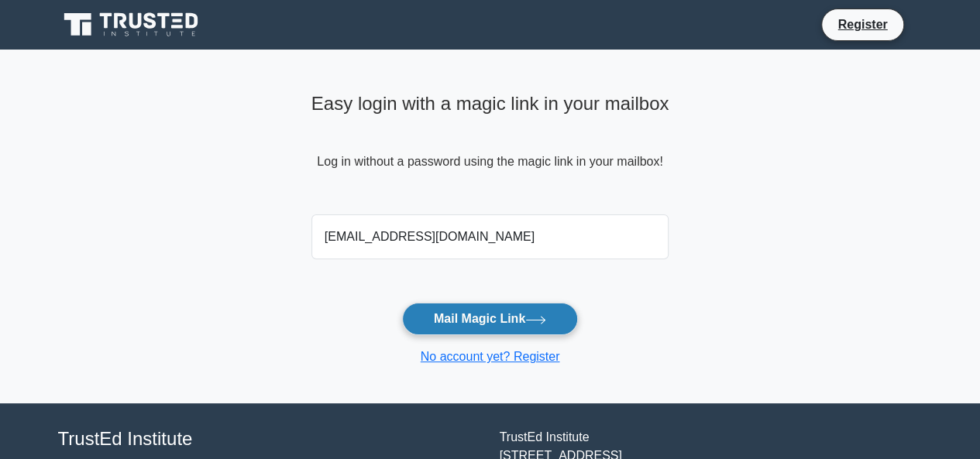
click at [474, 320] on button "Mail Magic Link" at bounding box center [490, 319] width 176 height 33
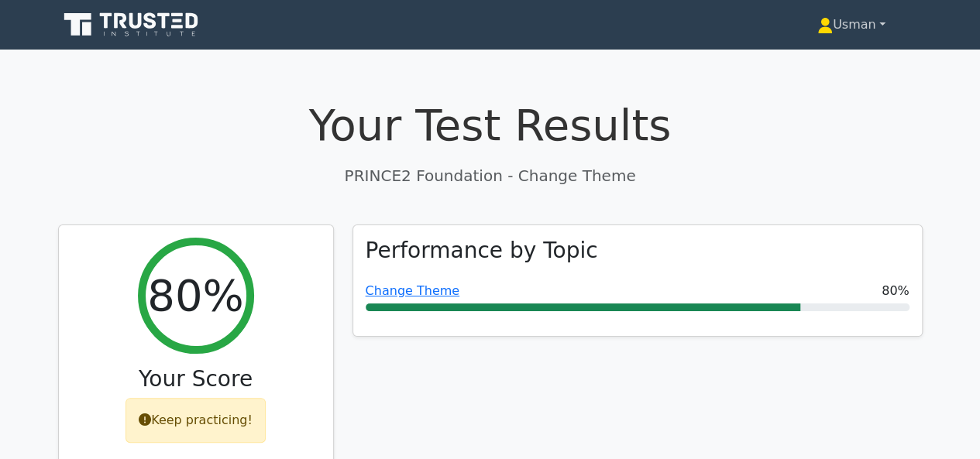
click at [878, 23] on link "Usman" at bounding box center [851, 24] width 143 height 31
click at [829, 59] on link "Profile" at bounding box center [842, 61] width 122 height 25
click at [872, 27] on link "Usman" at bounding box center [851, 24] width 143 height 31
click at [821, 62] on link "Profile" at bounding box center [842, 61] width 122 height 25
click at [850, 22] on link "Usman" at bounding box center [851, 24] width 143 height 31
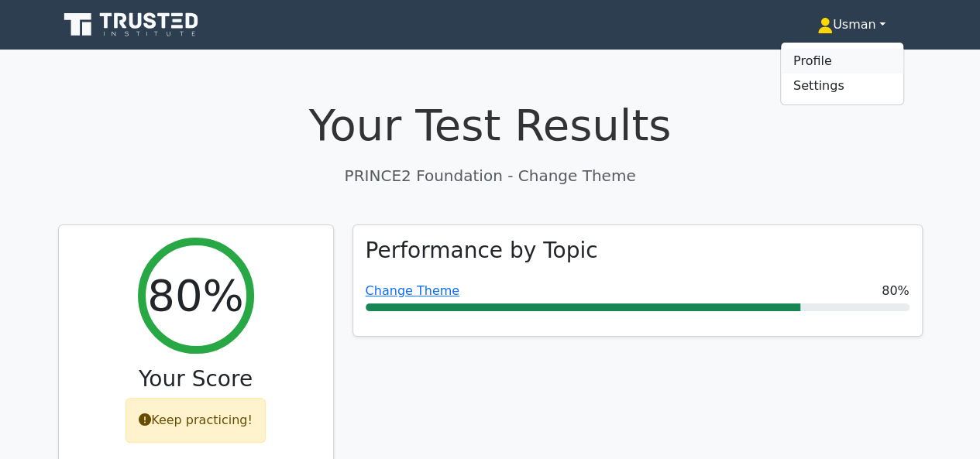
click at [816, 67] on link "Profile" at bounding box center [842, 61] width 122 height 25
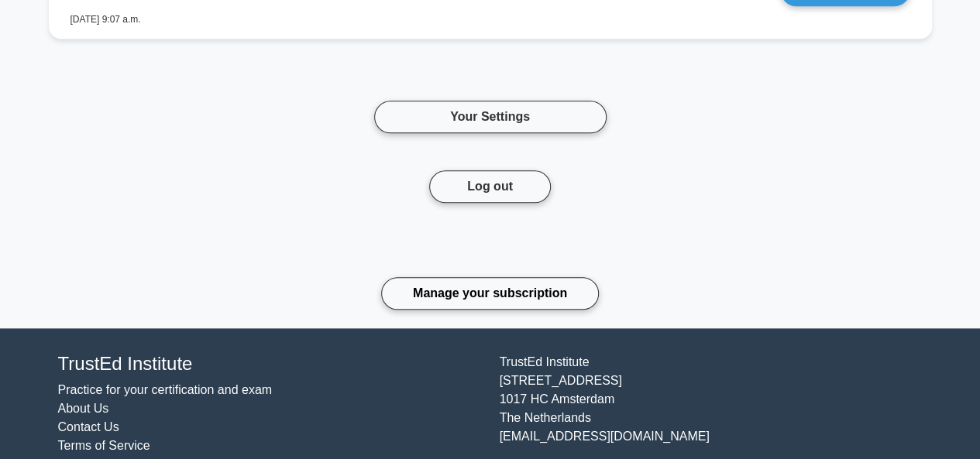
scroll to position [3755, 0]
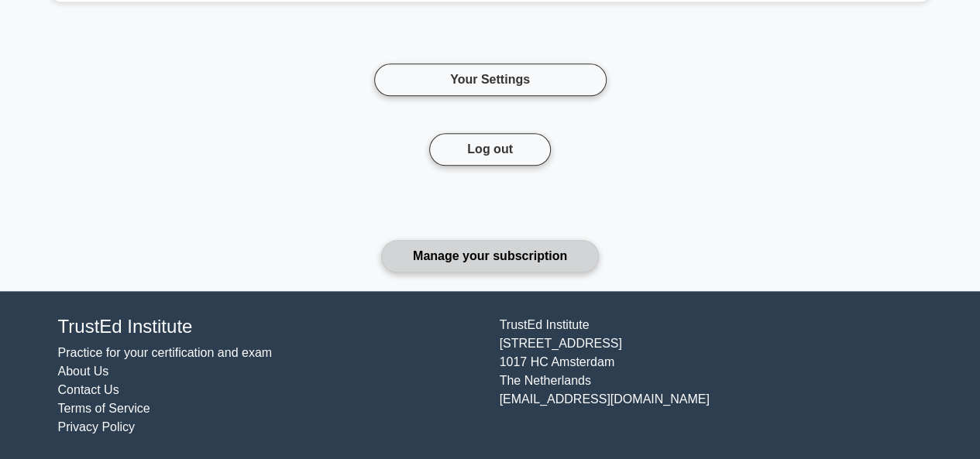
click at [521, 253] on link "Manage your subscription" at bounding box center [490, 256] width 218 height 33
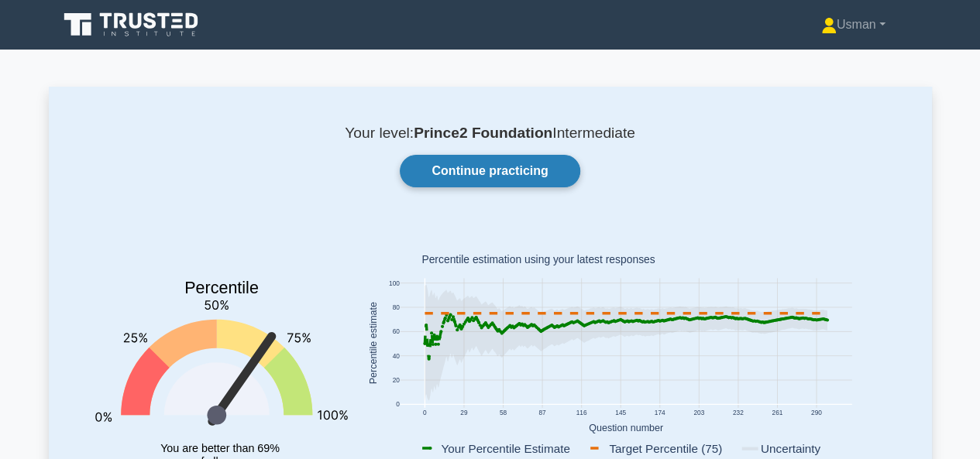
click at [496, 177] on link "Continue practicing" at bounding box center [490, 171] width 180 height 33
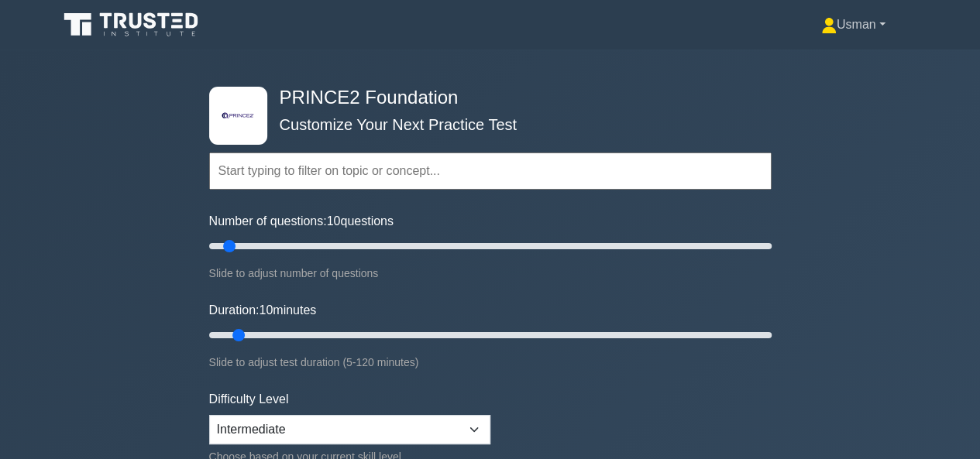
click at [879, 25] on link "Usman" at bounding box center [853, 24] width 139 height 31
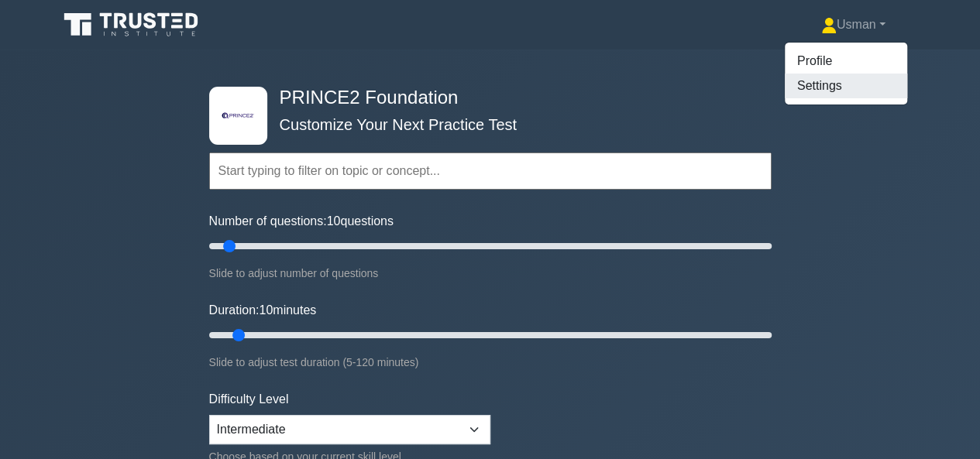
click at [809, 81] on link "Settings" at bounding box center [846, 86] width 122 height 25
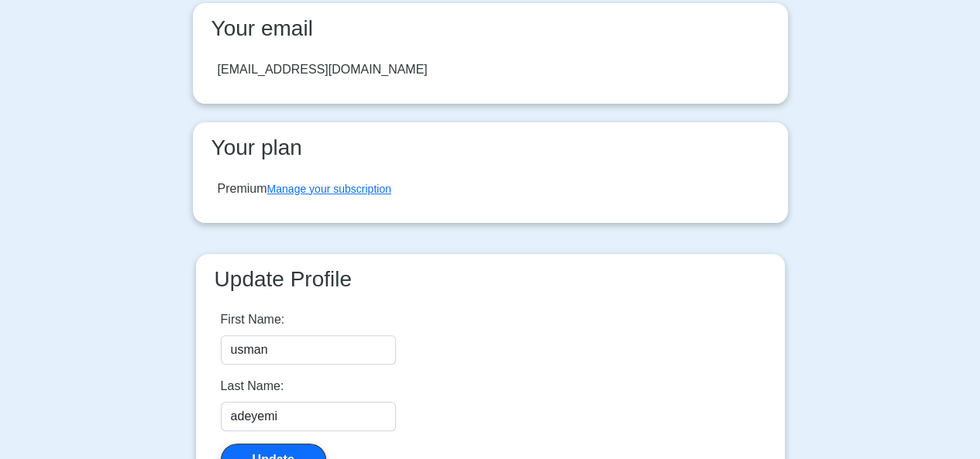
scroll to position [411, 0]
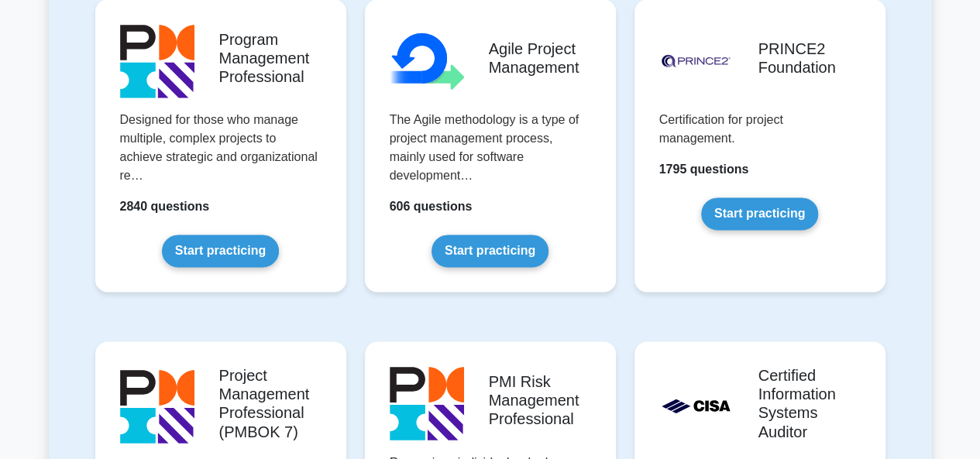
scroll to position [1114, 0]
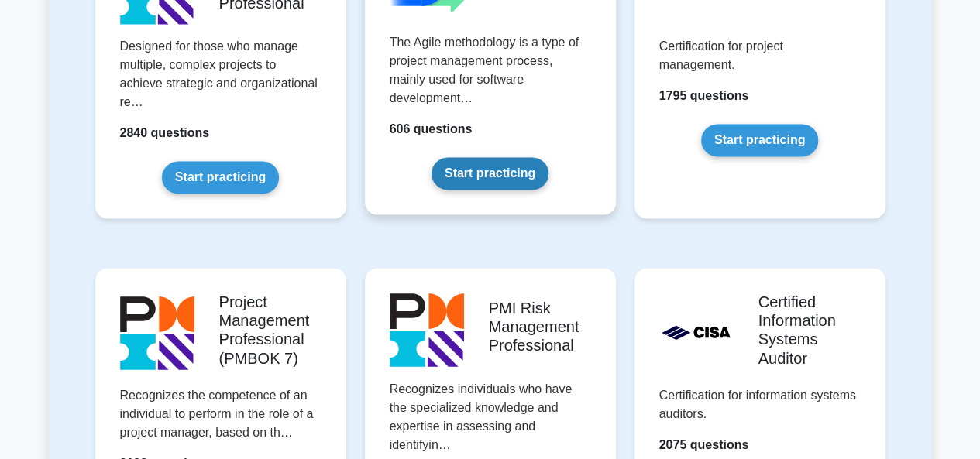
click at [527, 157] on link "Start practicing" at bounding box center [489, 173] width 117 height 33
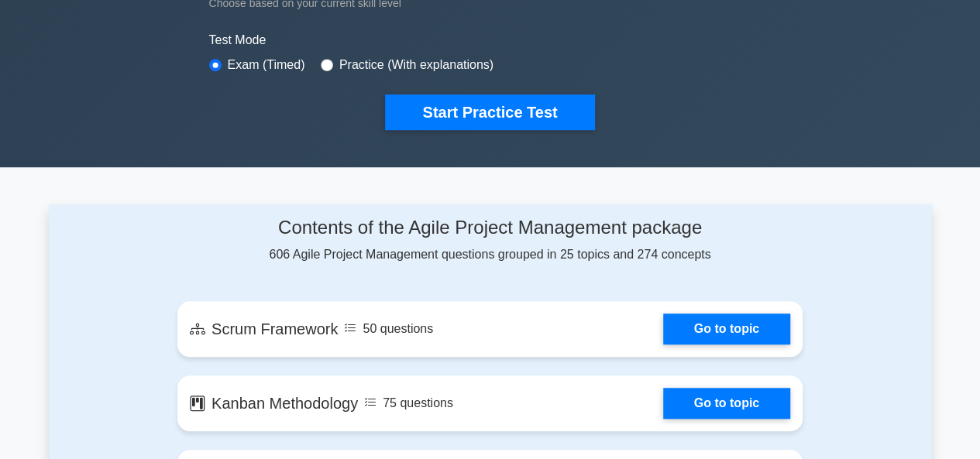
scroll to position [424, 0]
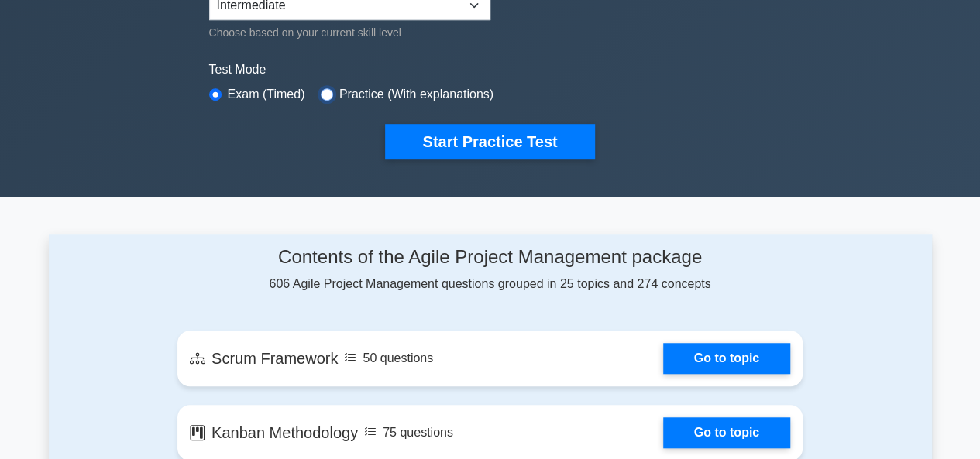
click at [321, 92] on input "radio" at bounding box center [327, 94] width 12 height 12
radio input "true"
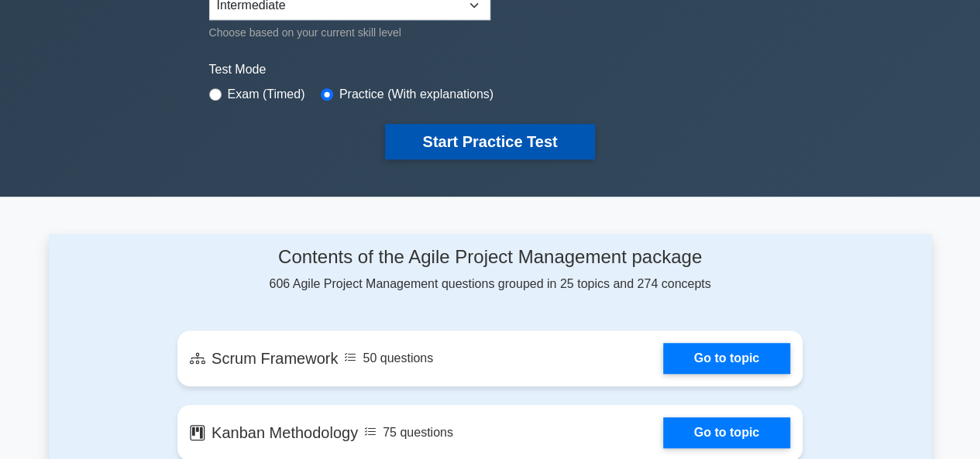
click at [459, 134] on button "Start Practice Test" at bounding box center [489, 142] width 209 height 36
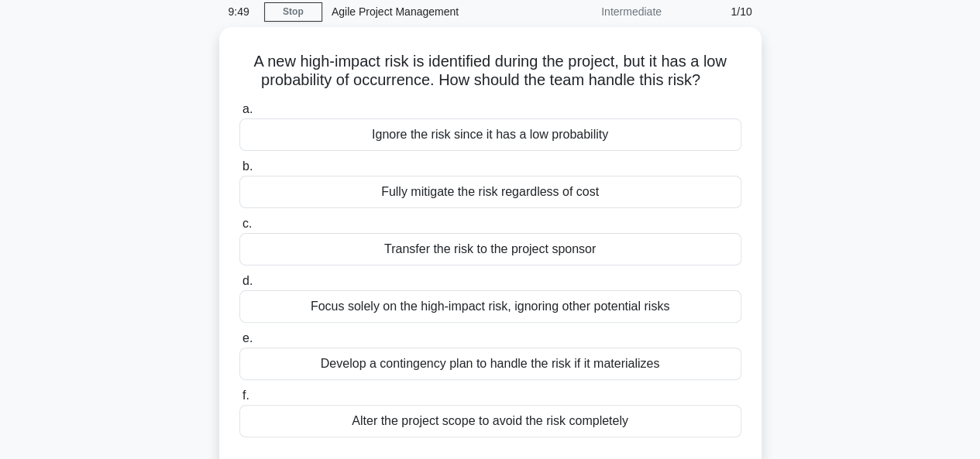
scroll to position [68, 0]
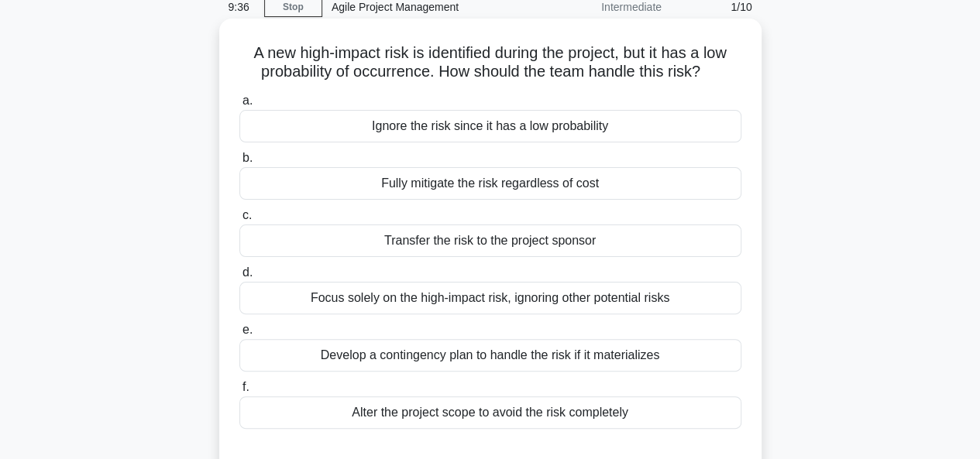
click at [570, 357] on div "Develop a contingency plan to handle the risk if it materializes" at bounding box center [490, 355] width 502 height 33
click at [239, 335] on input "e. Develop a contingency plan to handle the risk if it materializes" at bounding box center [239, 330] width 0 height 10
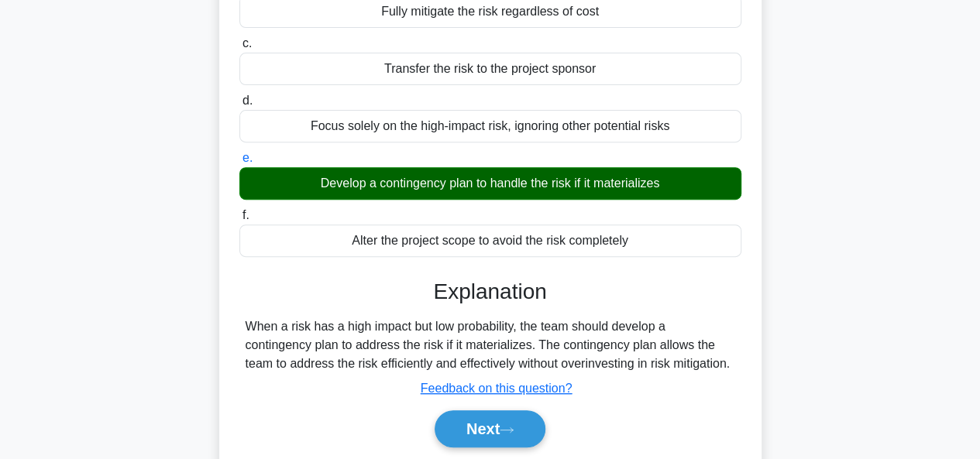
scroll to position [246, 0]
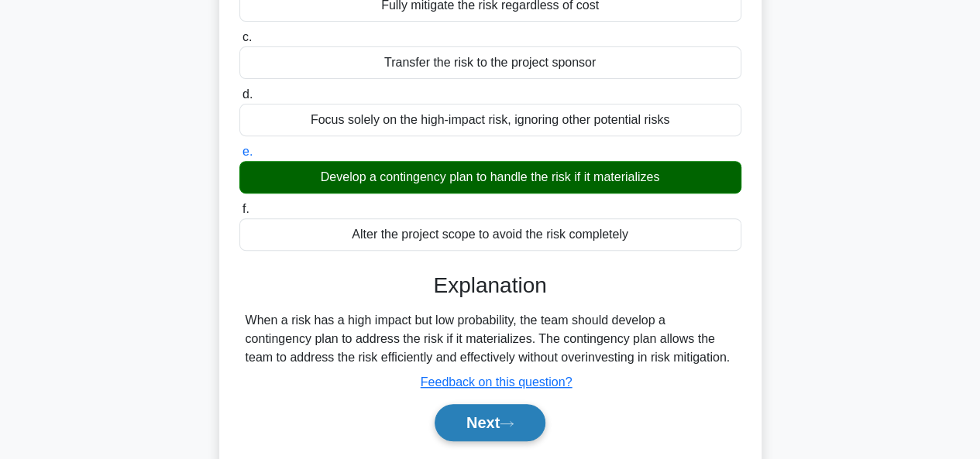
click at [497, 430] on button "Next" at bounding box center [490, 422] width 111 height 37
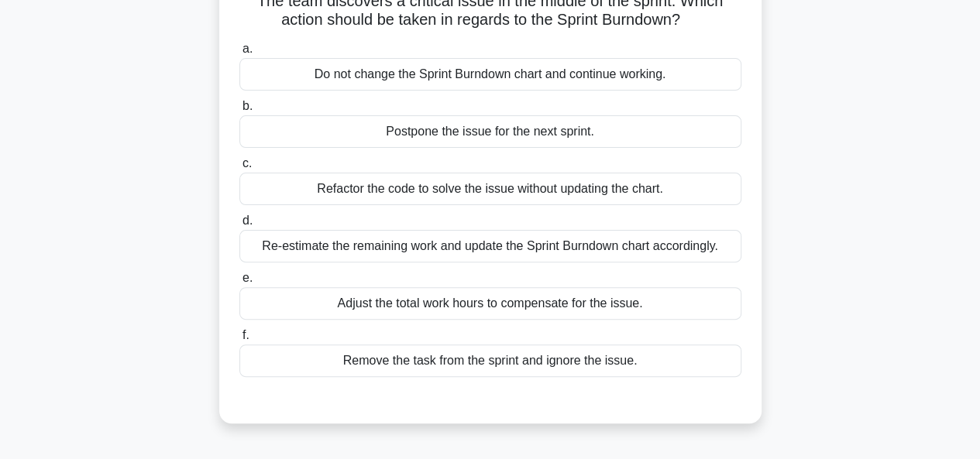
scroll to position [141, 0]
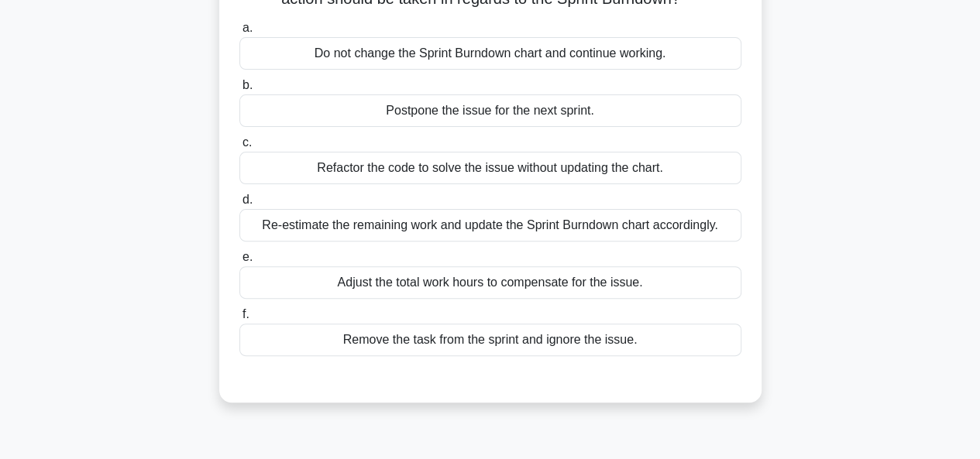
click at [426, 228] on div "Re-estimate the remaining work and update the Sprint Burndown chart accordingly." at bounding box center [490, 225] width 502 height 33
click at [239, 205] on input "d. Re-estimate the remaining work and update the Sprint Burndown chart accordin…" at bounding box center [239, 200] width 0 height 10
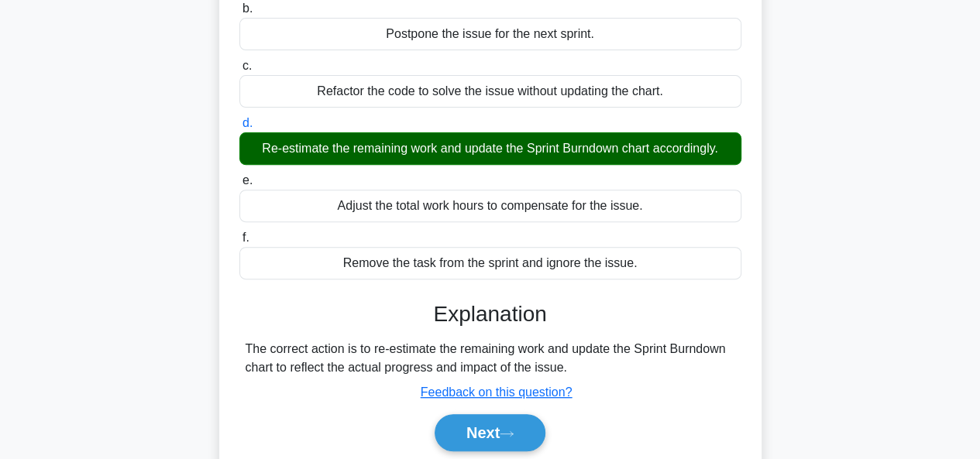
scroll to position [223, 0]
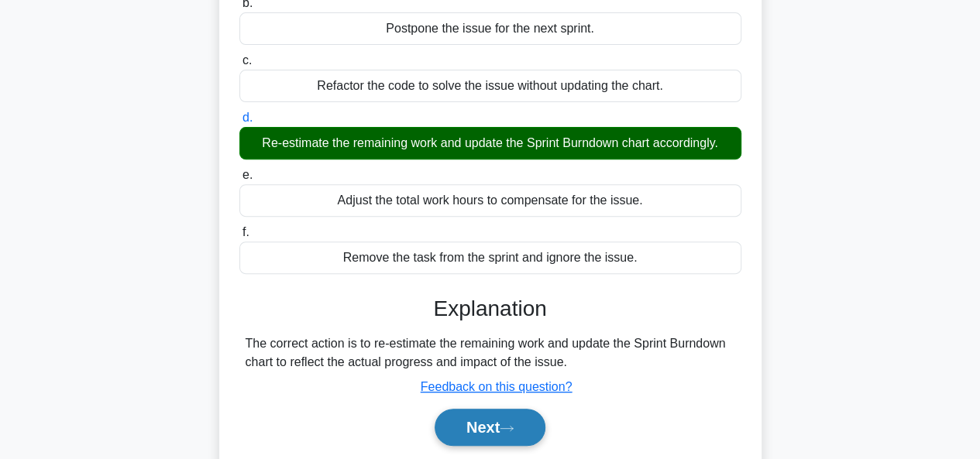
click at [538, 421] on button "Next" at bounding box center [490, 427] width 111 height 37
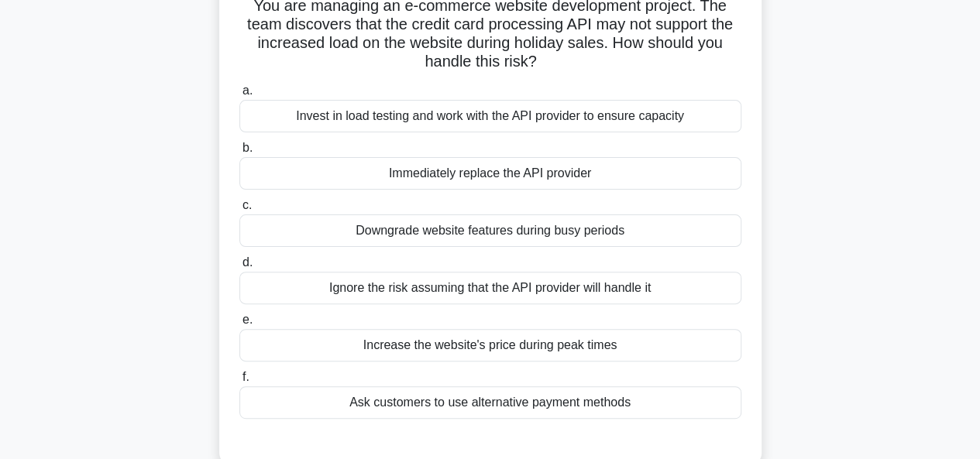
scroll to position [147, 0]
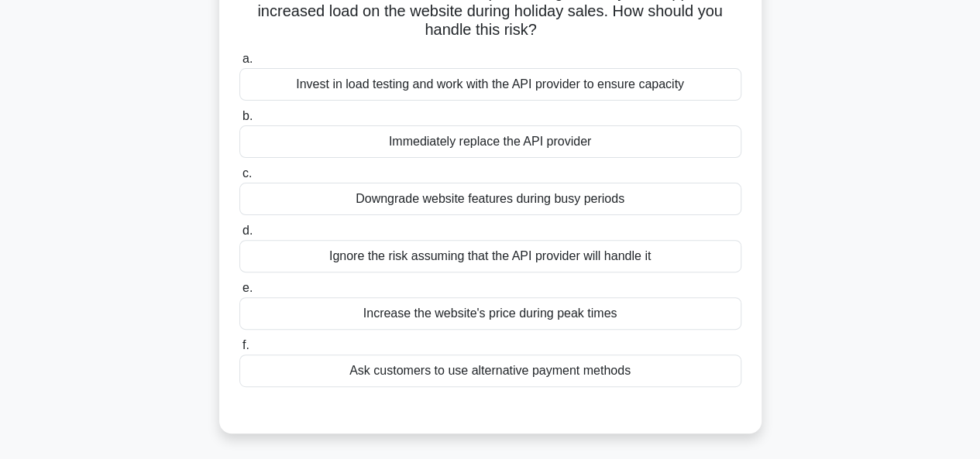
click at [598, 95] on div "Invest in load testing and work with the API provider to ensure capacity" at bounding box center [490, 84] width 502 height 33
click at [239, 64] on input "a. Invest in load testing and work with the API provider to ensure capacity" at bounding box center [239, 59] width 0 height 10
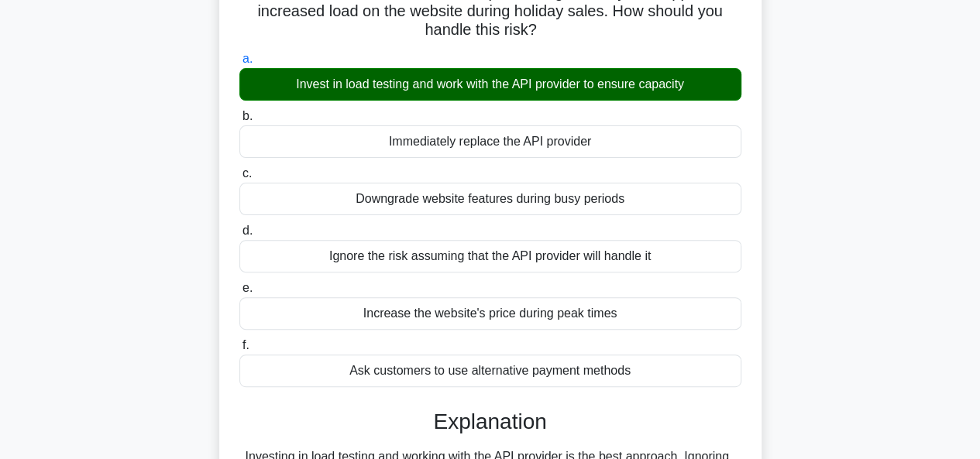
click at [239, 112] on input "b. Immediately replace the API provider" at bounding box center [239, 117] width 0 height 10
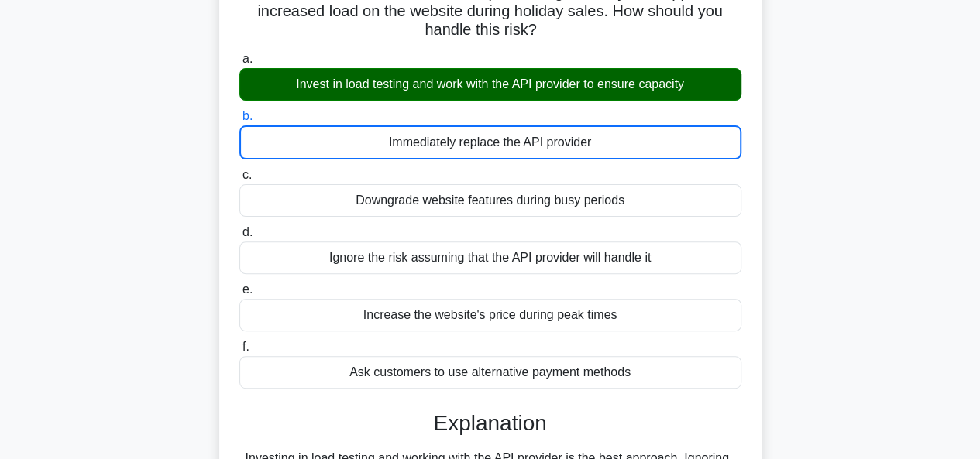
click at [239, 170] on input "c. Downgrade website features during busy periods" at bounding box center [239, 175] width 0 height 10
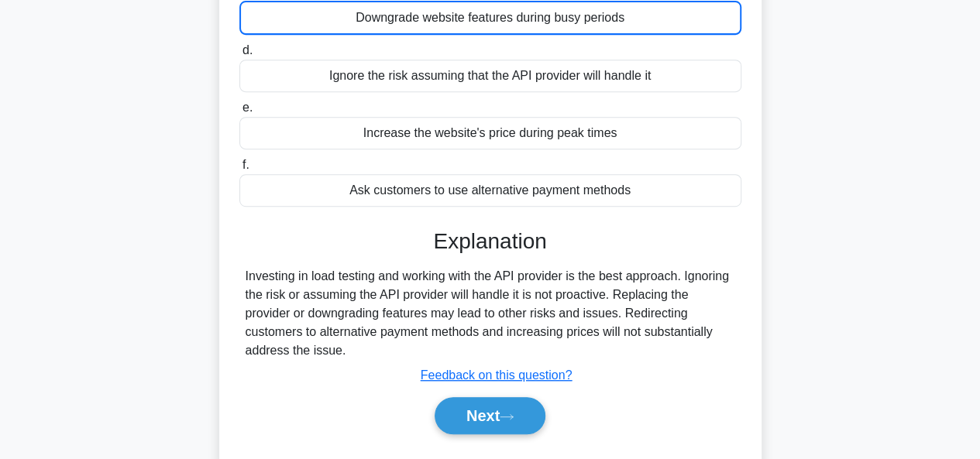
scroll to position [351, 0]
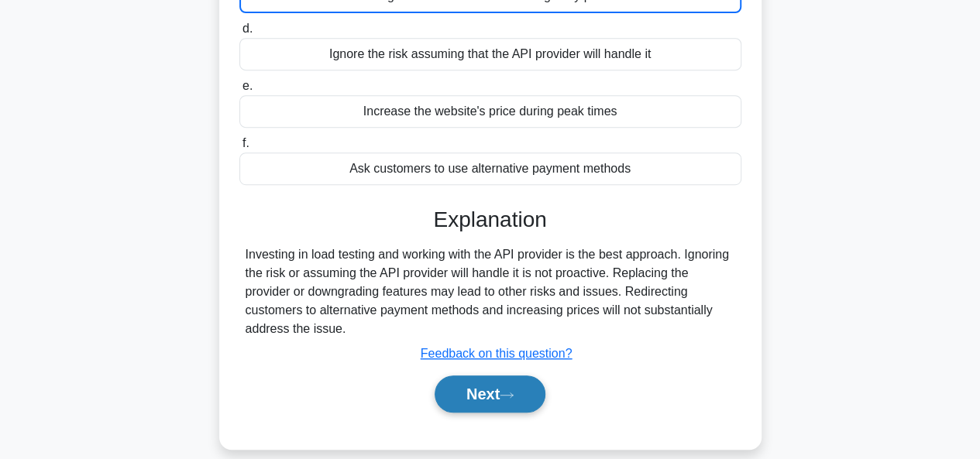
click at [514, 396] on icon at bounding box center [507, 395] width 14 height 9
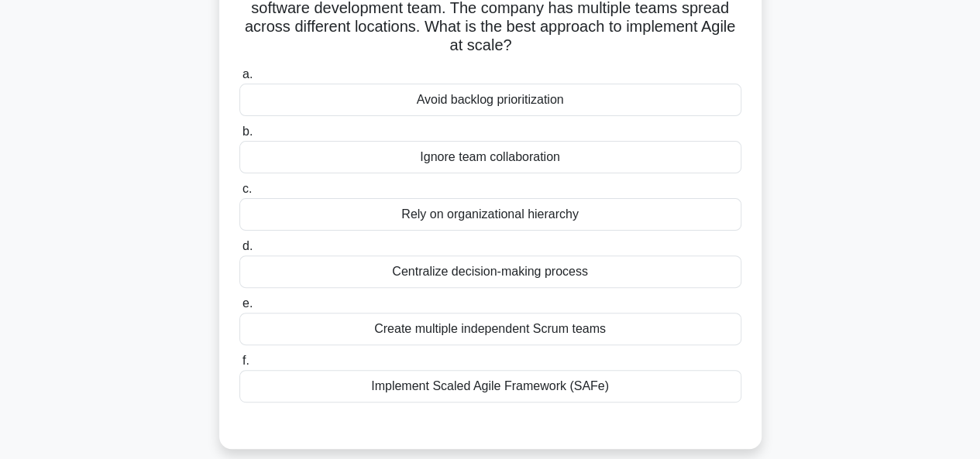
scroll to position [151, 0]
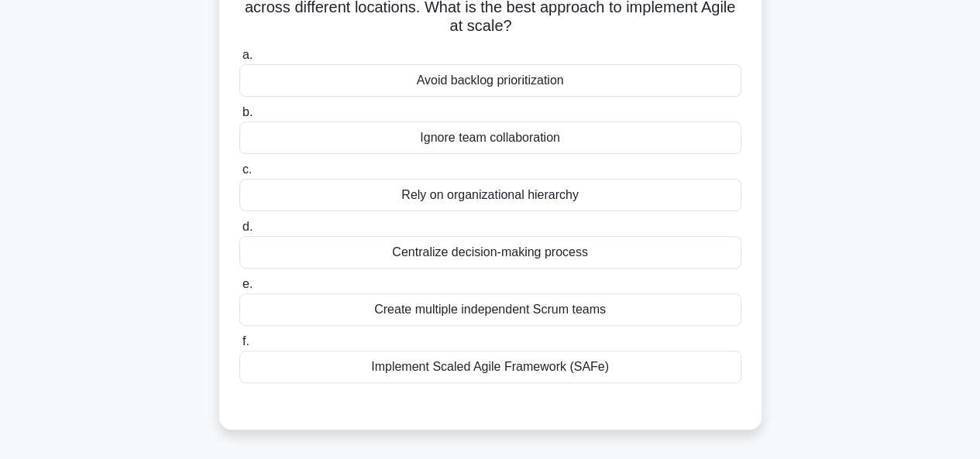
click at [469, 369] on div "Implement Scaled Agile Framework (SAFe)" at bounding box center [490, 367] width 502 height 33
click at [239, 347] on input "f. Implement Scaled Agile Framework (SAFe)" at bounding box center [239, 342] width 0 height 10
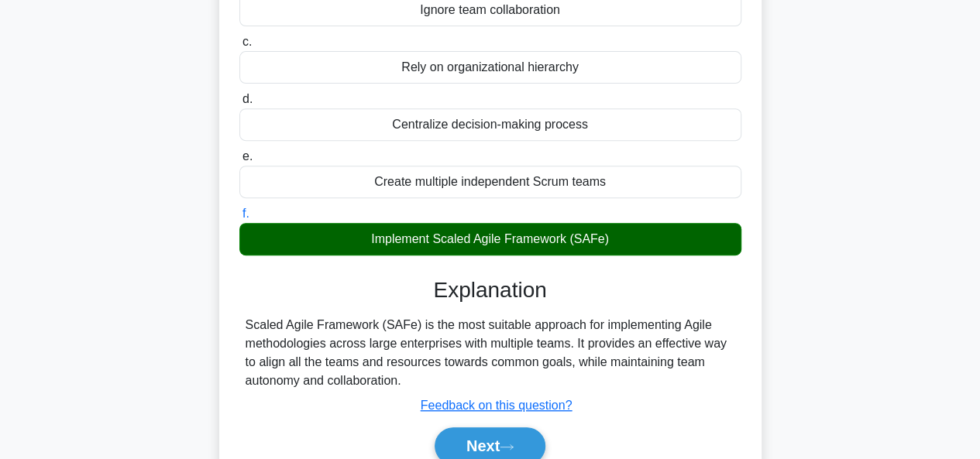
scroll to position [286, 0]
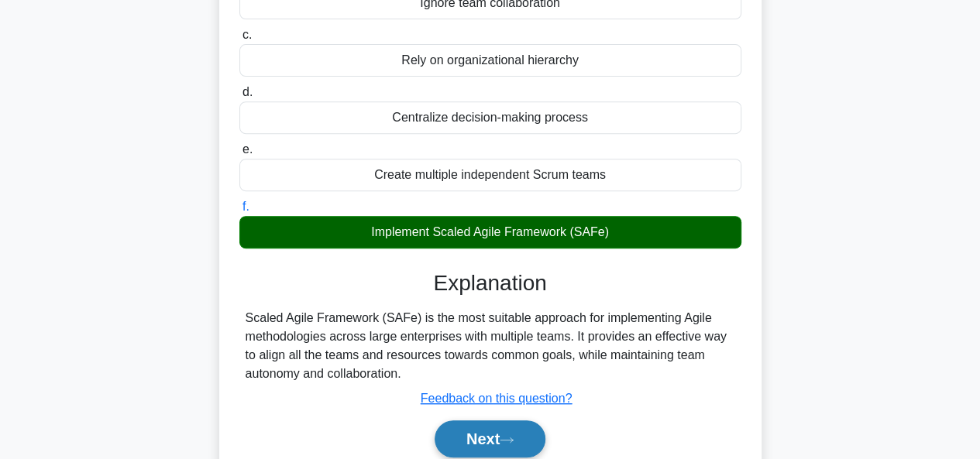
click at [474, 441] on button "Next" at bounding box center [490, 439] width 111 height 37
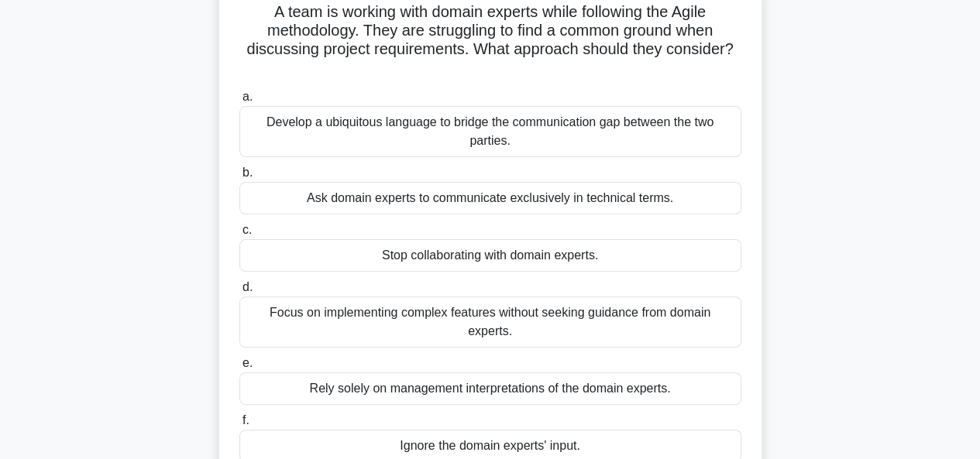
scroll to position [112, 0]
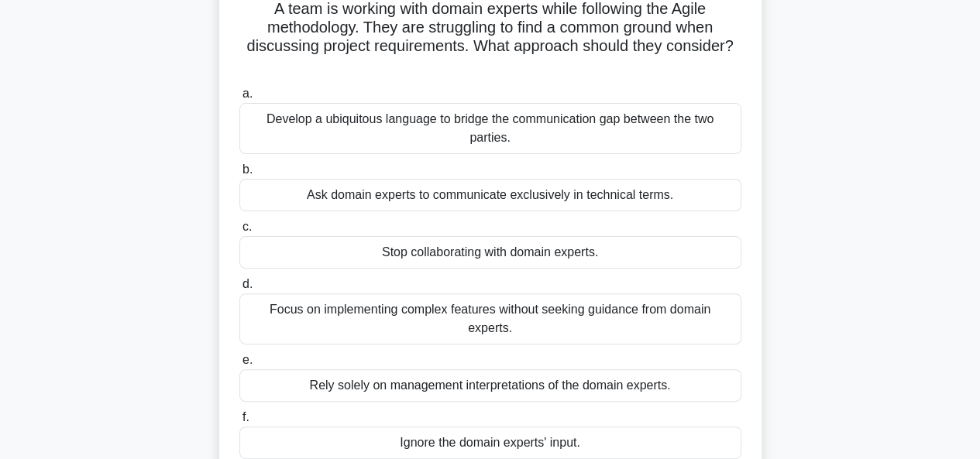
click at [551, 122] on div "Develop a ubiquitous language to bridge the communication gap between the two p…" at bounding box center [490, 128] width 502 height 51
click at [239, 99] on input "a. Develop a ubiquitous language to bridge the communication gap between the tw…" at bounding box center [239, 94] width 0 height 10
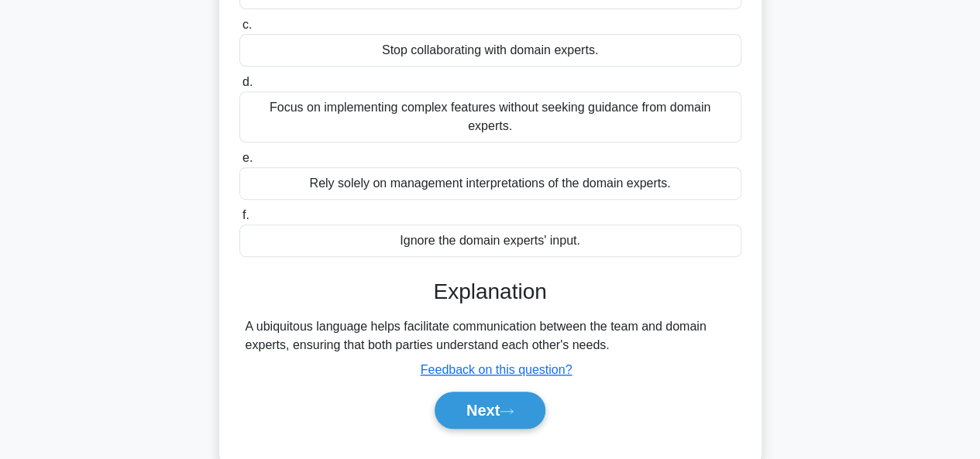
scroll to position [335, 0]
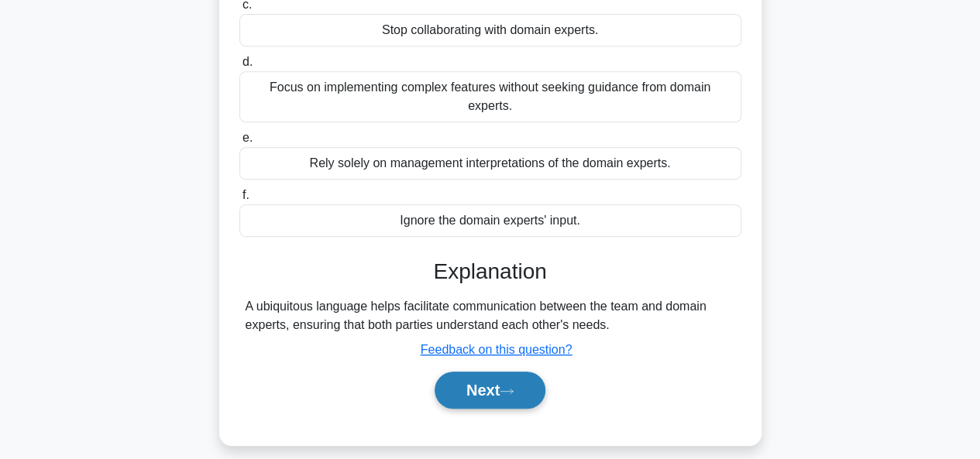
click at [503, 391] on button "Next" at bounding box center [490, 390] width 111 height 37
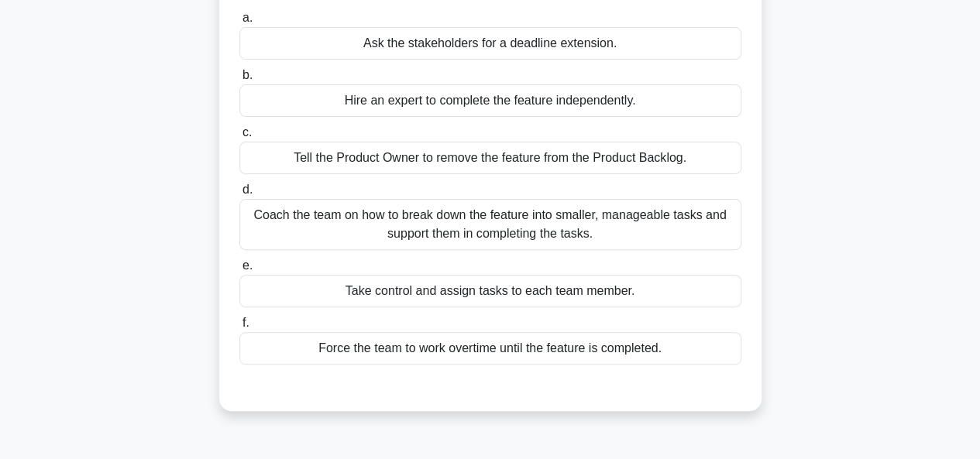
scroll to position [153, 0]
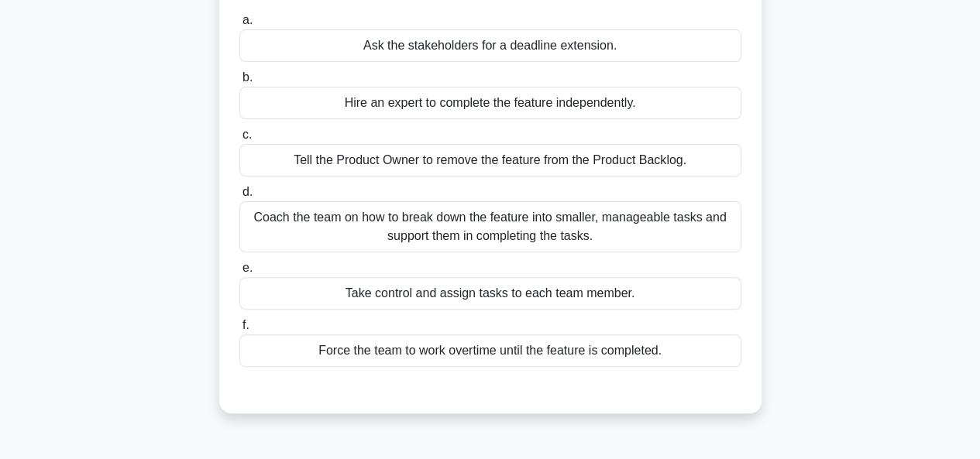
click at [974, 70] on main "3:59 Stop Agile Project Management Intermediate 6/10 The development team is st…" at bounding box center [490, 290] width 980 height 787
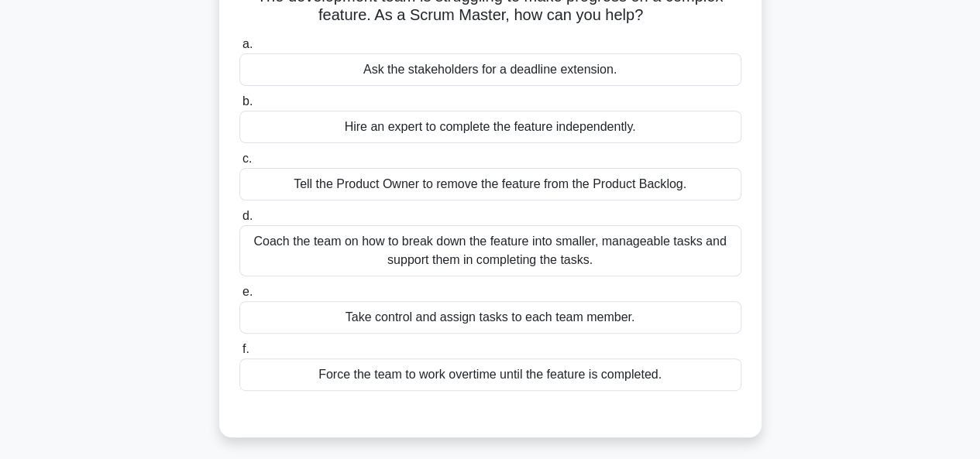
scroll to position [133, 0]
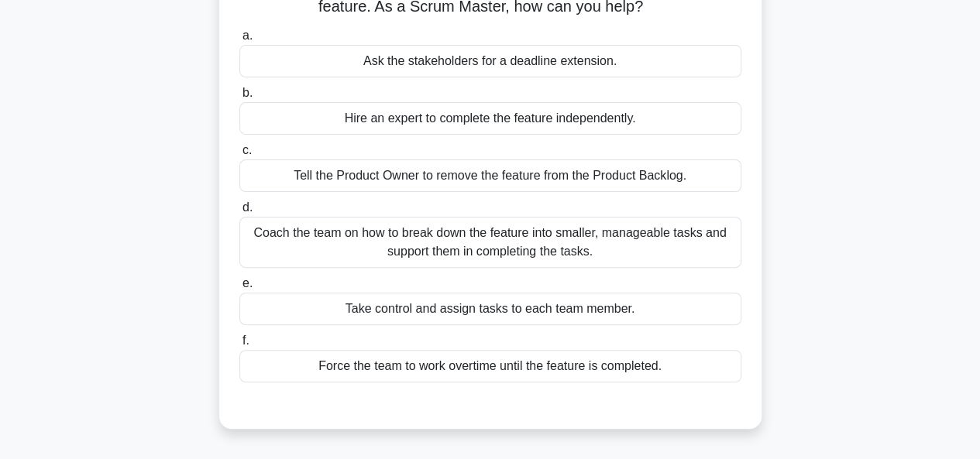
click at [561, 247] on div "Coach the team on how to break down the feature into smaller, manageable tasks …" at bounding box center [490, 242] width 502 height 51
click at [239, 213] on input "d. Coach the team on how to break down the feature into smaller, manageable tas…" at bounding box center [239, 208] width 0 height 10
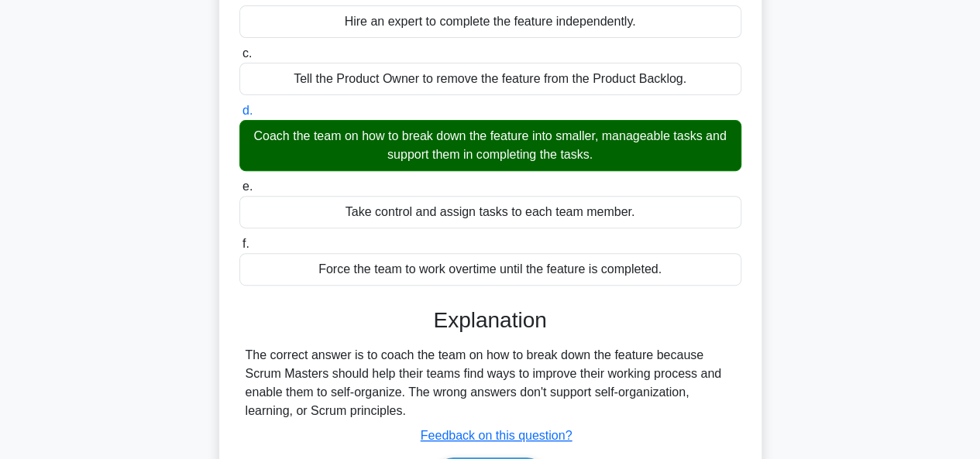
scroll to position [294, 0]
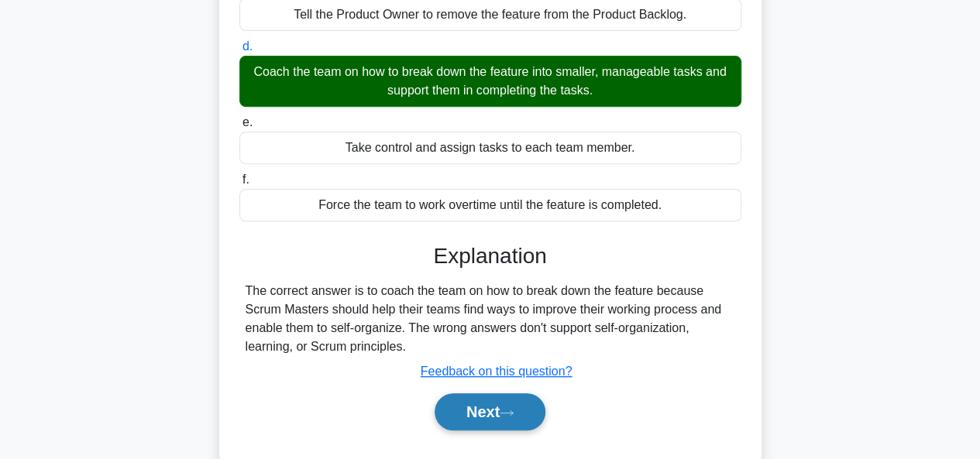
click at [525, 416] on button "Next" at bounding box center [490, 411] width 111 height 37
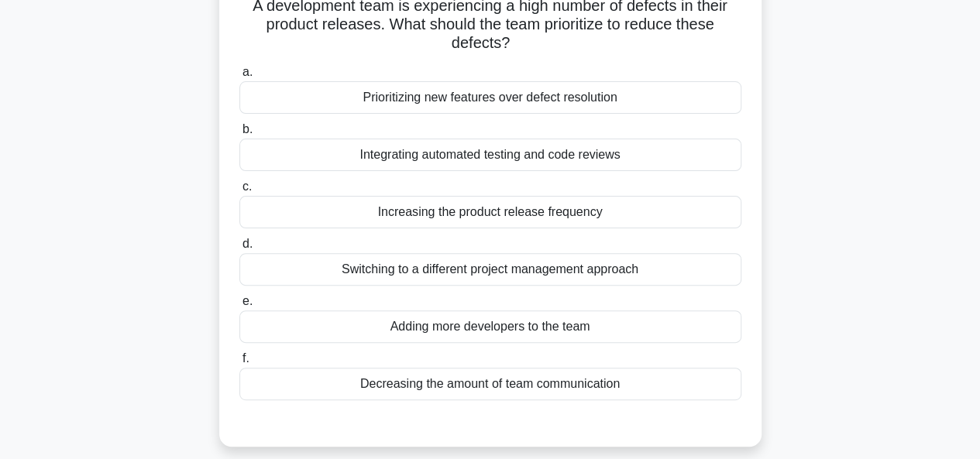
scroll to position [122, 0]
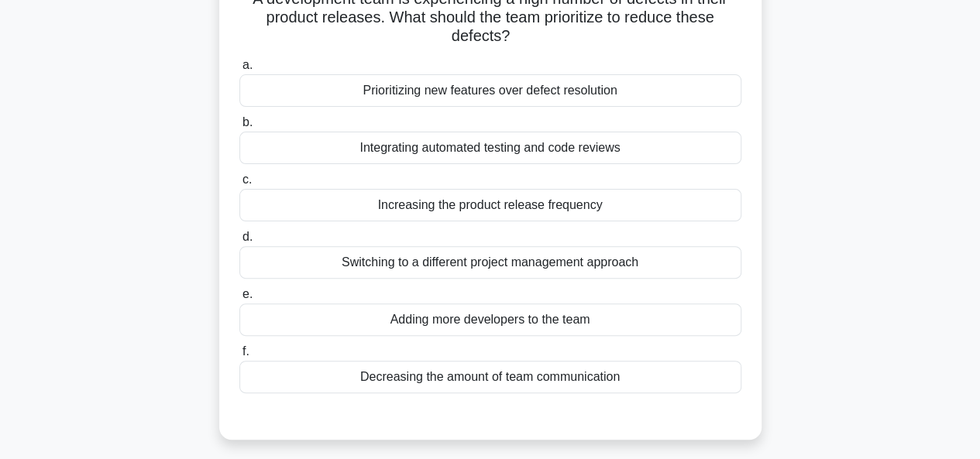
click at [494, 148] on div "Integrating automated testing and code reviews" at bounding box center [490, 148] width 502 height 33
click at [239, 128] on input "b. Integrating automated testing and code reviews" at bounding box center [239, 123] width 0 height 10
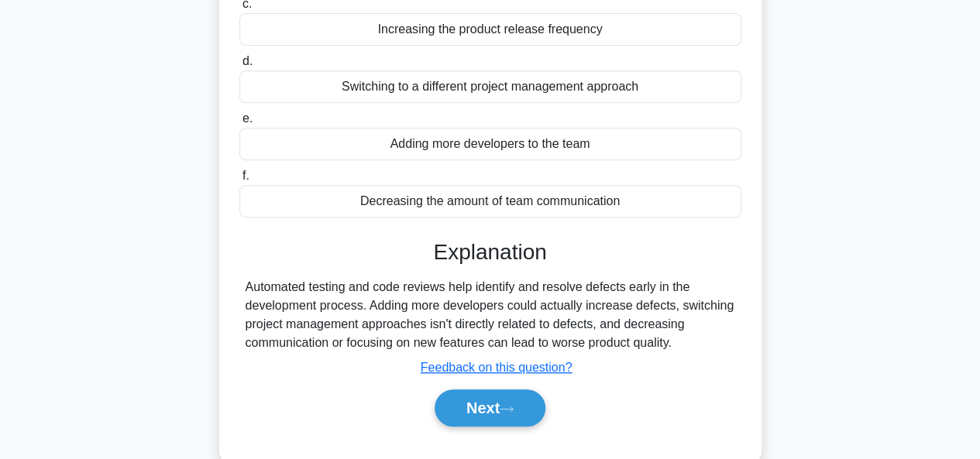
scroll to position [318, 0]
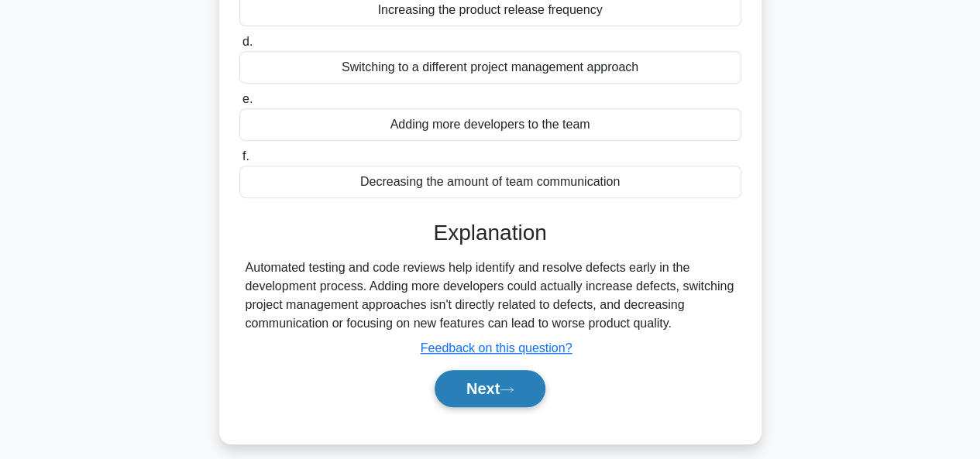
click at [497, 383] on button "Next" at bounding box center [490, 388] width 111 height 37
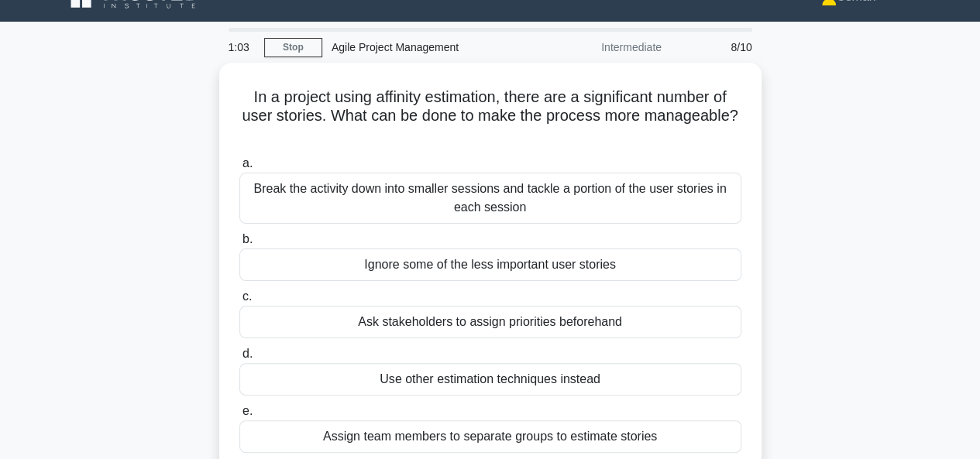
scroll to position [23, 0]
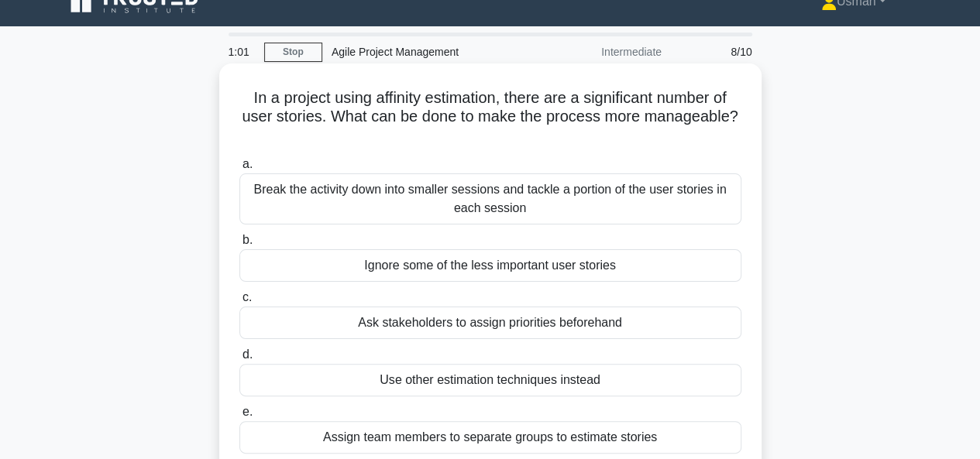
click at [521, 200] on div "Break the activity down into smaller sessions and tackle a portion of the user …" at bounding box center [490, 199] width 502 height 51
click at [239, 170] on input "a. Break the activity down into smaller sessions and tackle a portion of the us…" at bounding box center [239, 165] width 0 height 10
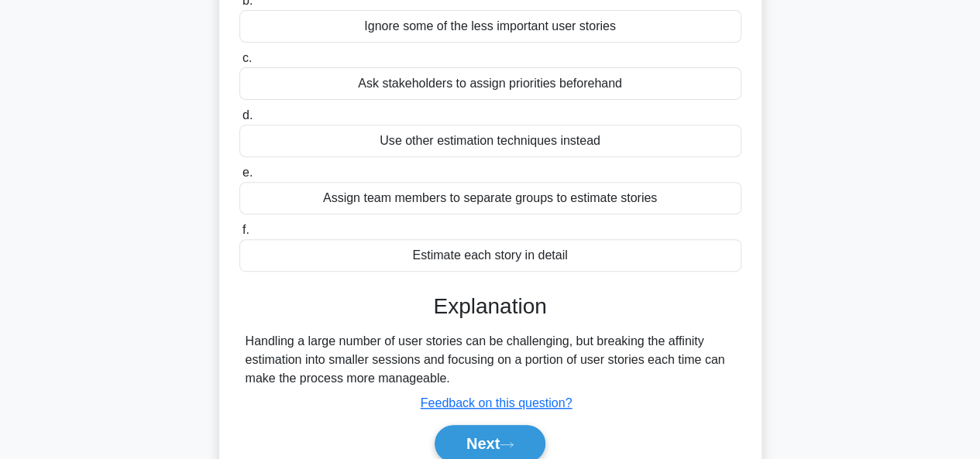
scroll to position [276, 0]
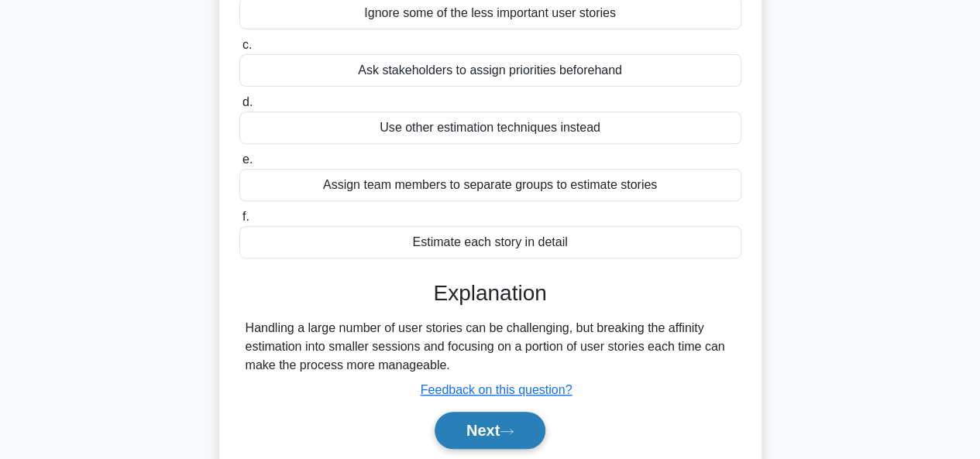
click at [473, 425] on button "Next" at bounding box center [490, 430] width 111 height 37
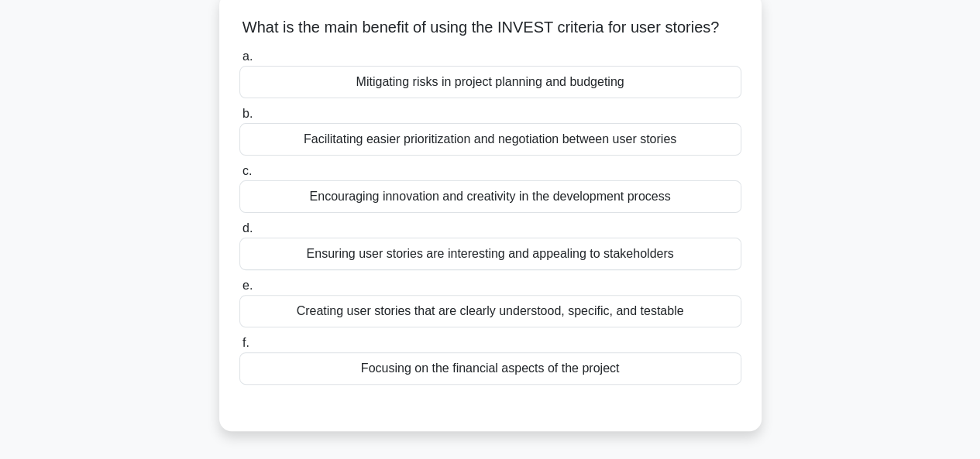
scroll to position [102, 0]
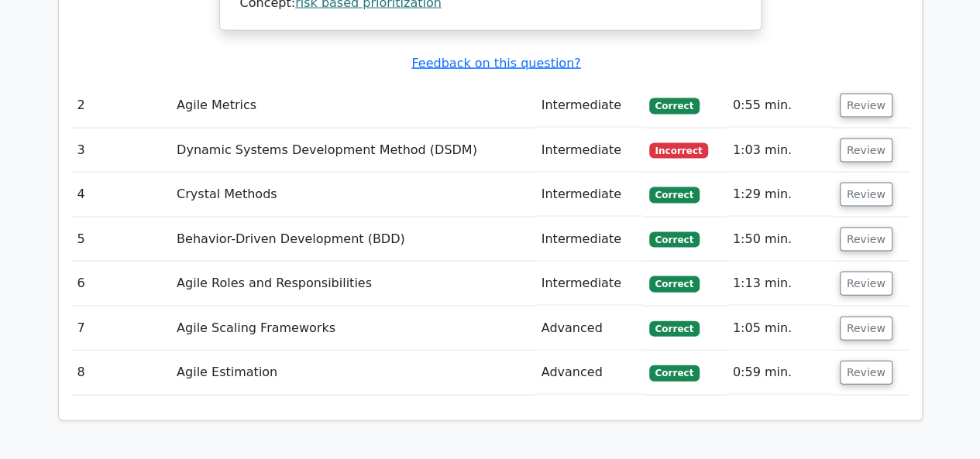
scroll to position [1579, 0]
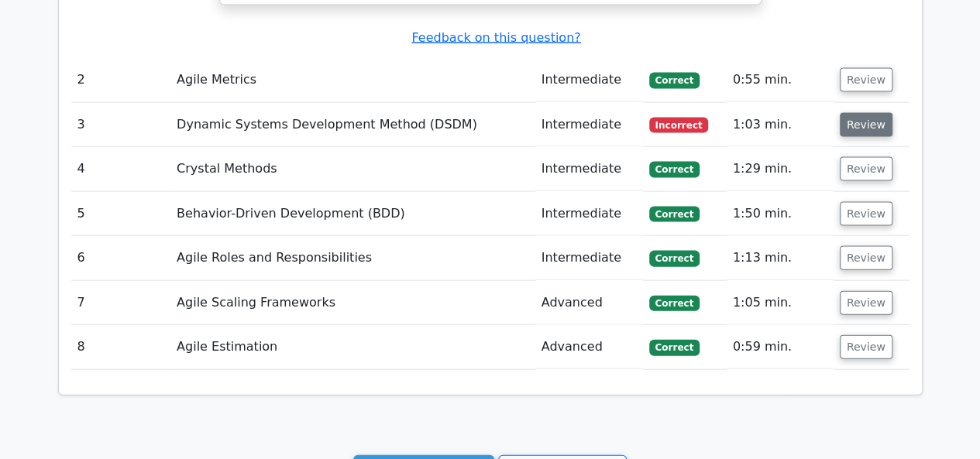
click at [849, 113] on button "Review" at bounding box center [866, 125] width 53 height 24
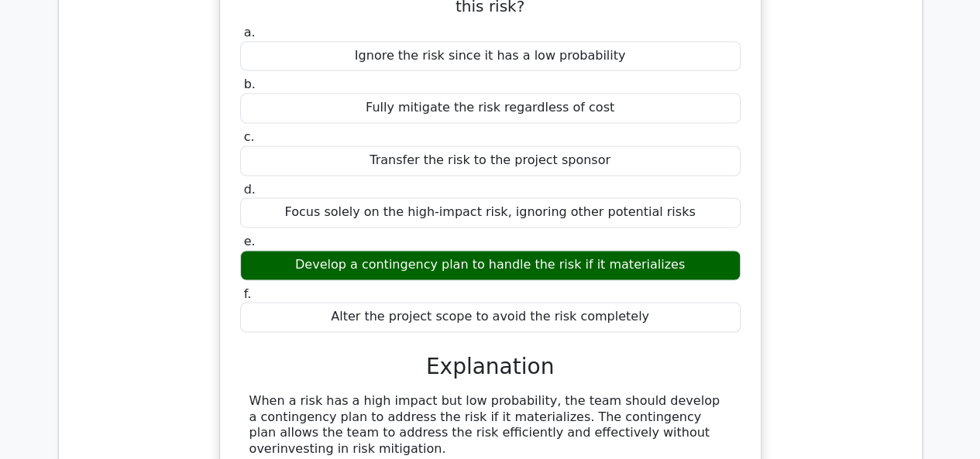
scroll to position [0, 0]
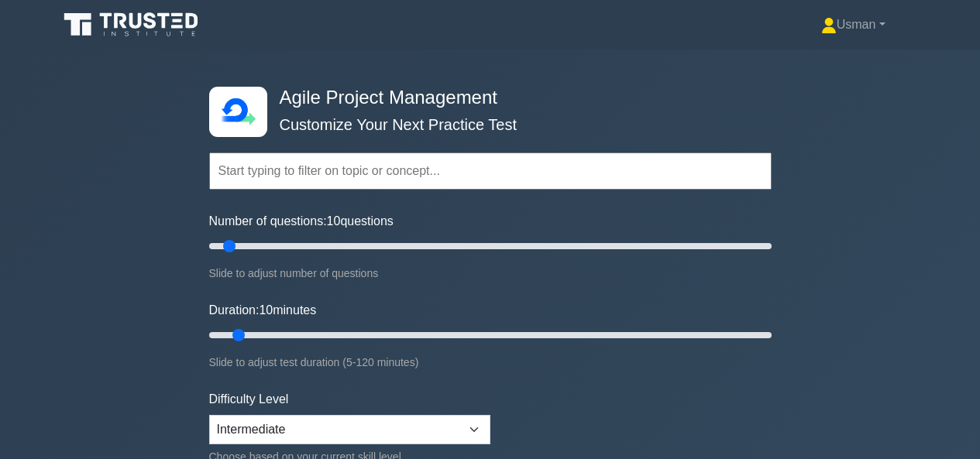
select select "intermediate"
